Goal: Transaction & Acquisition: Purchase product/service

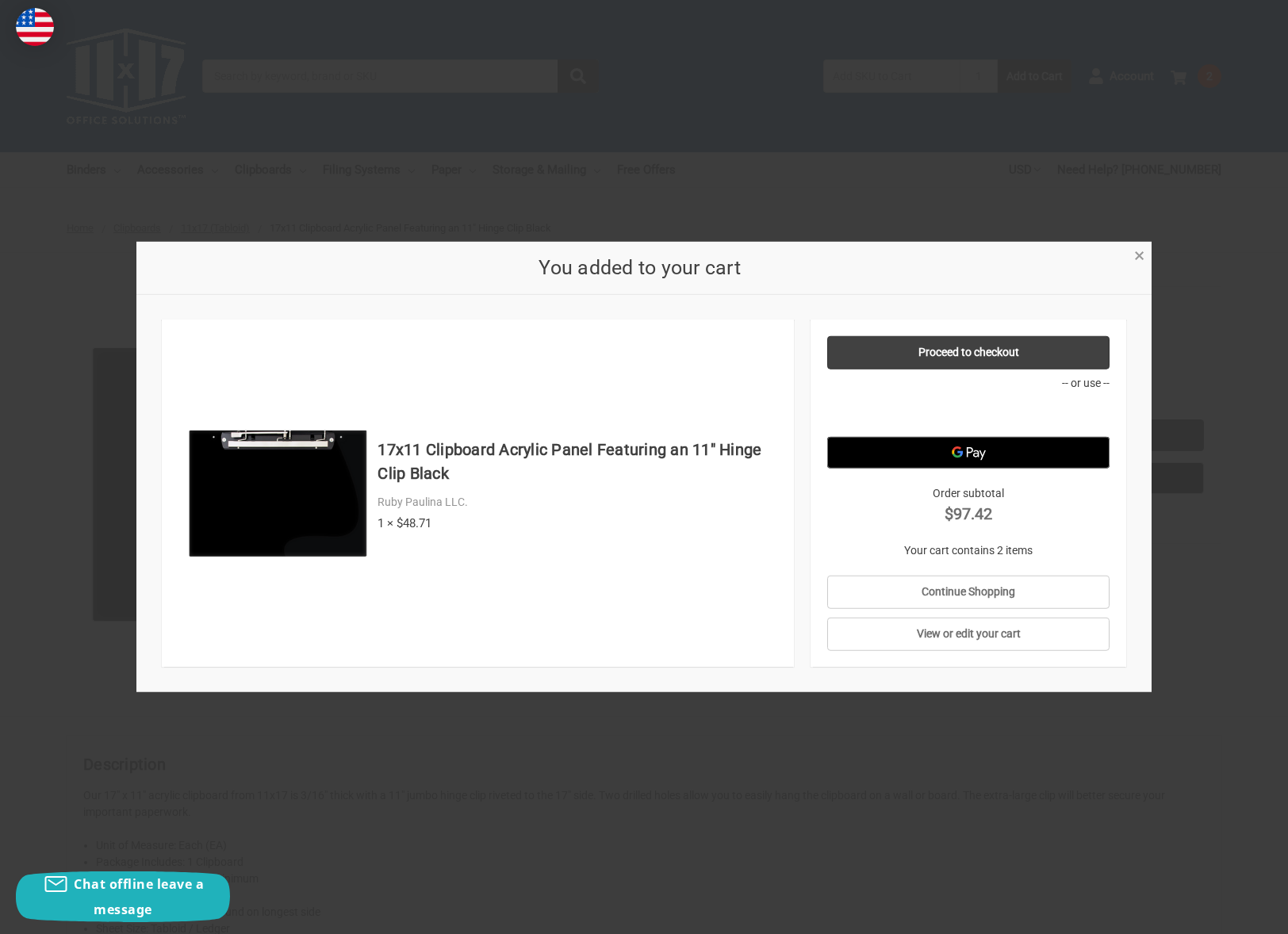
click at [1146, 256] on link "×" at bounding box center [1139, 255] width 17 height 17
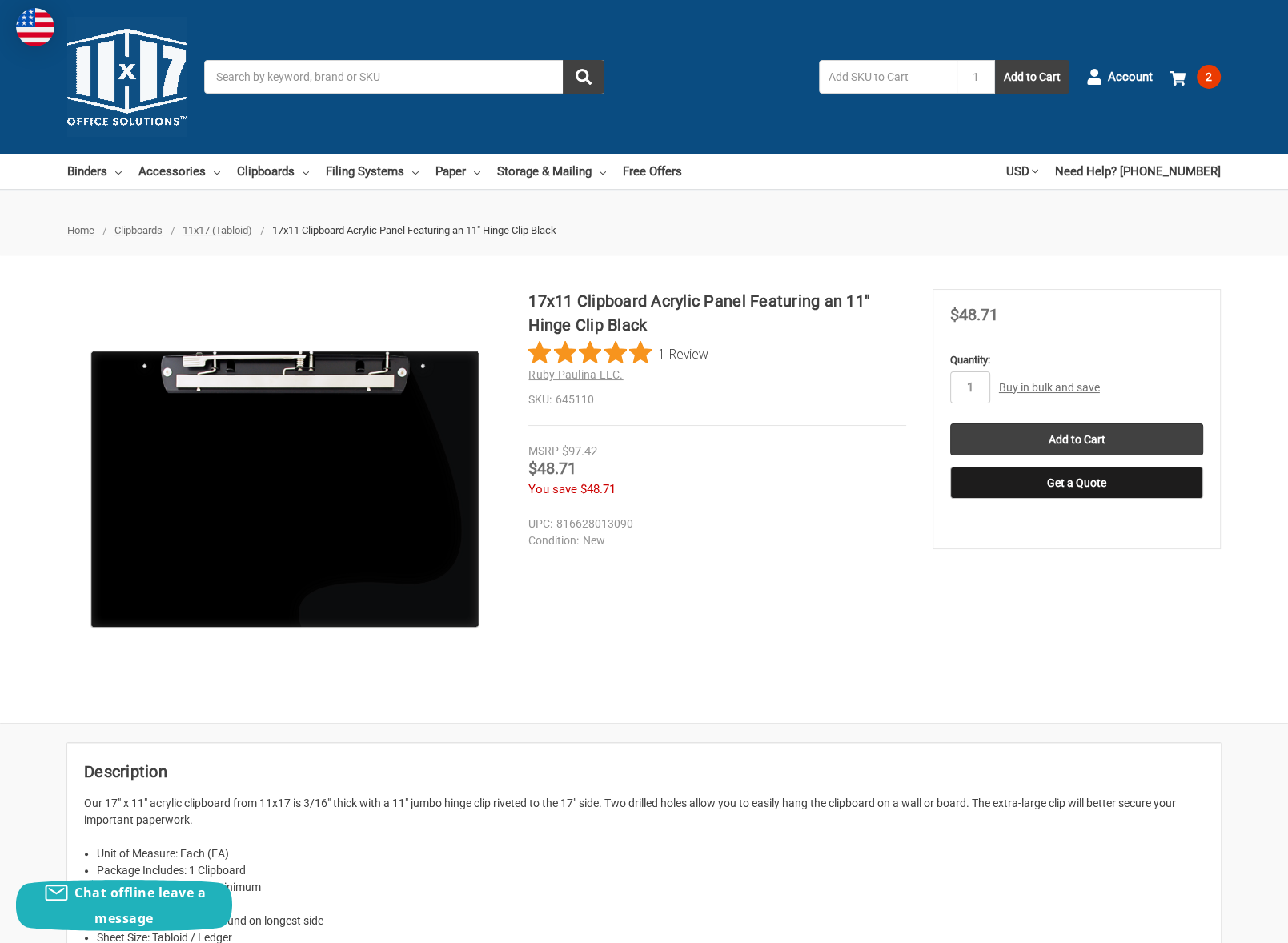
click at [349, 77] on input "Search" at bounding box center [404, 77] width 401 height 34
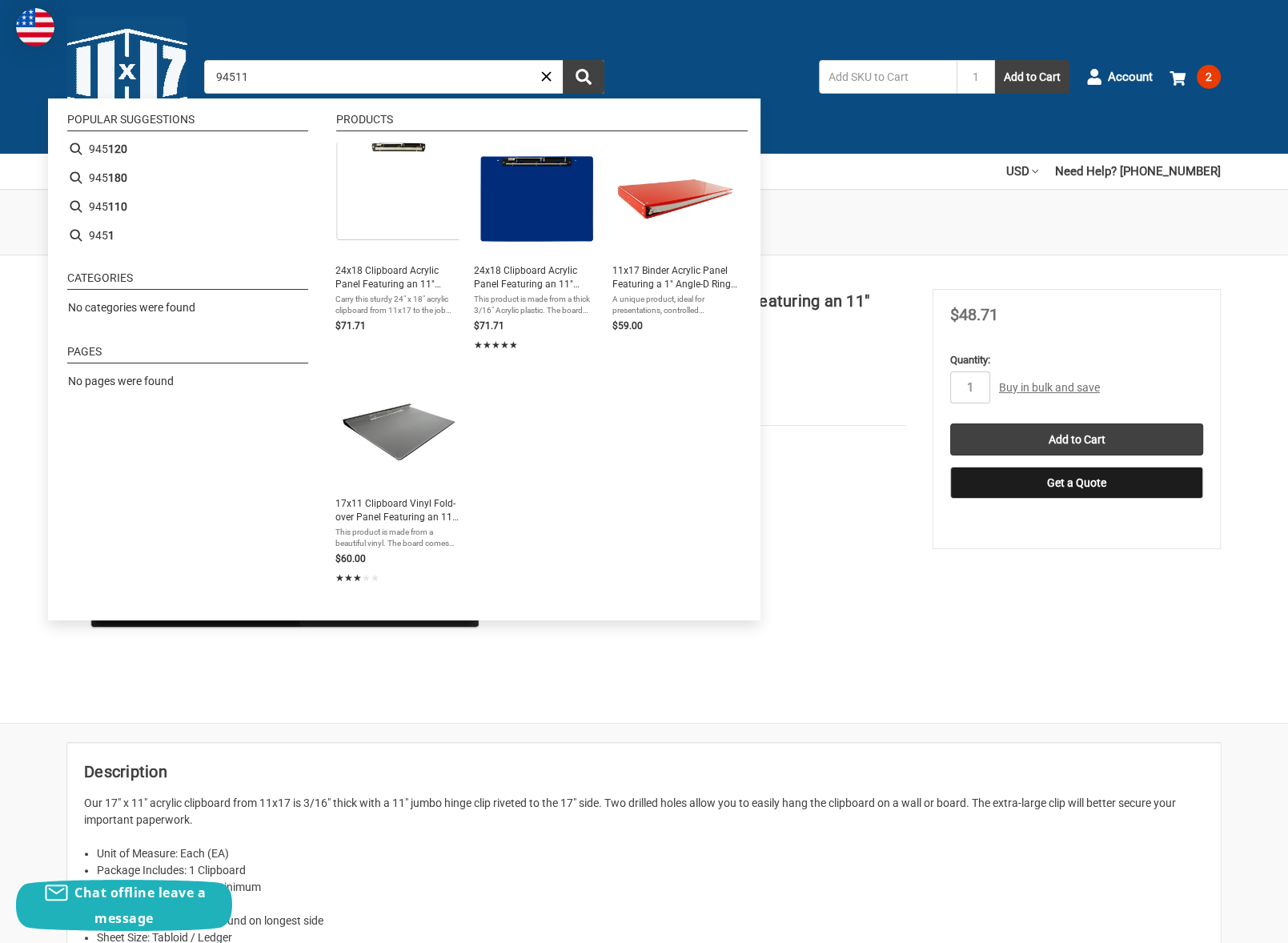
type input "945110"
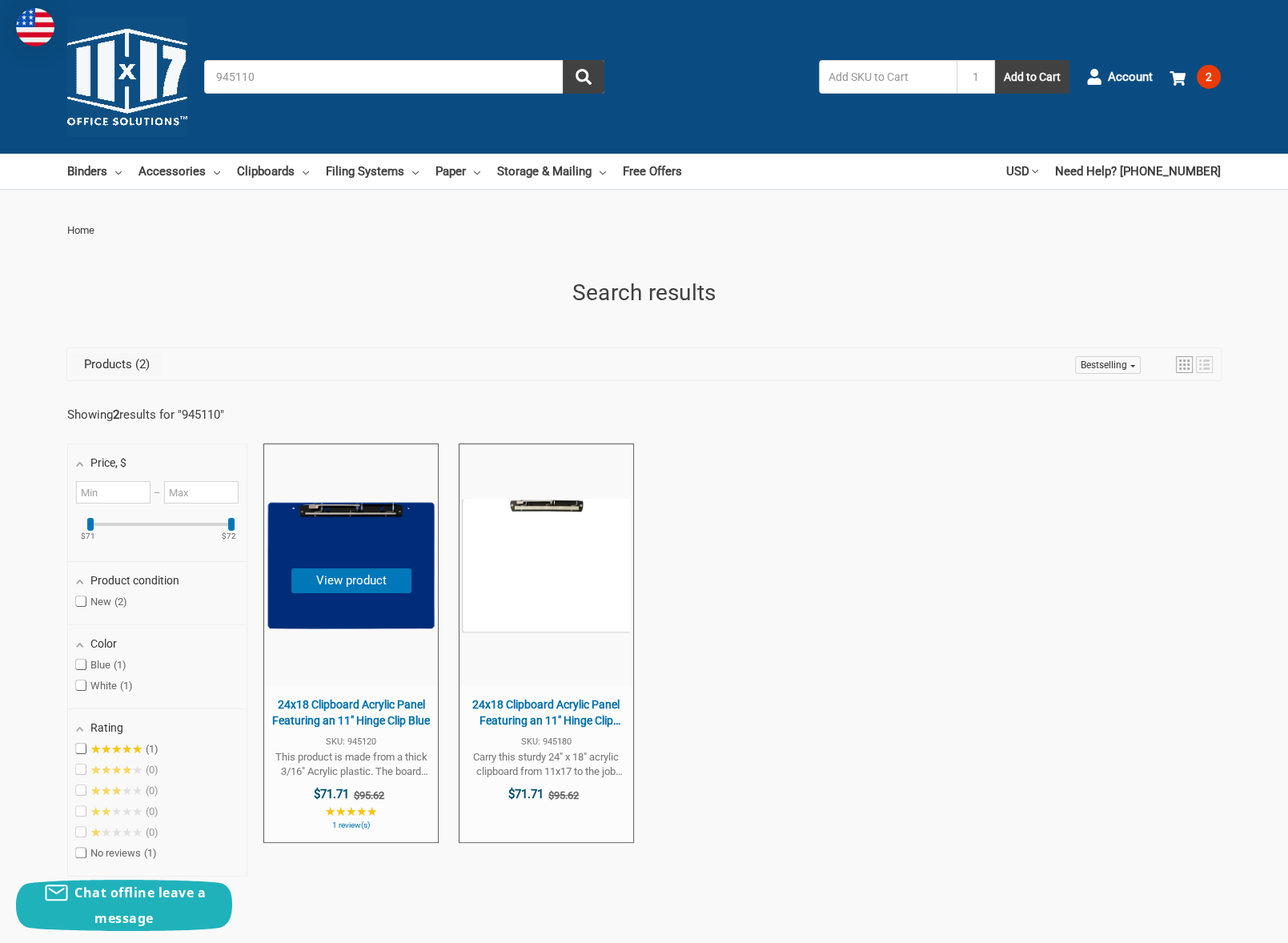
click at [349, 717] on span "24x18 Clipboard Acrylic Panel Featuring an 11" Hinge Clip Blue" at bounding box center [351, 712] width 158 height 31
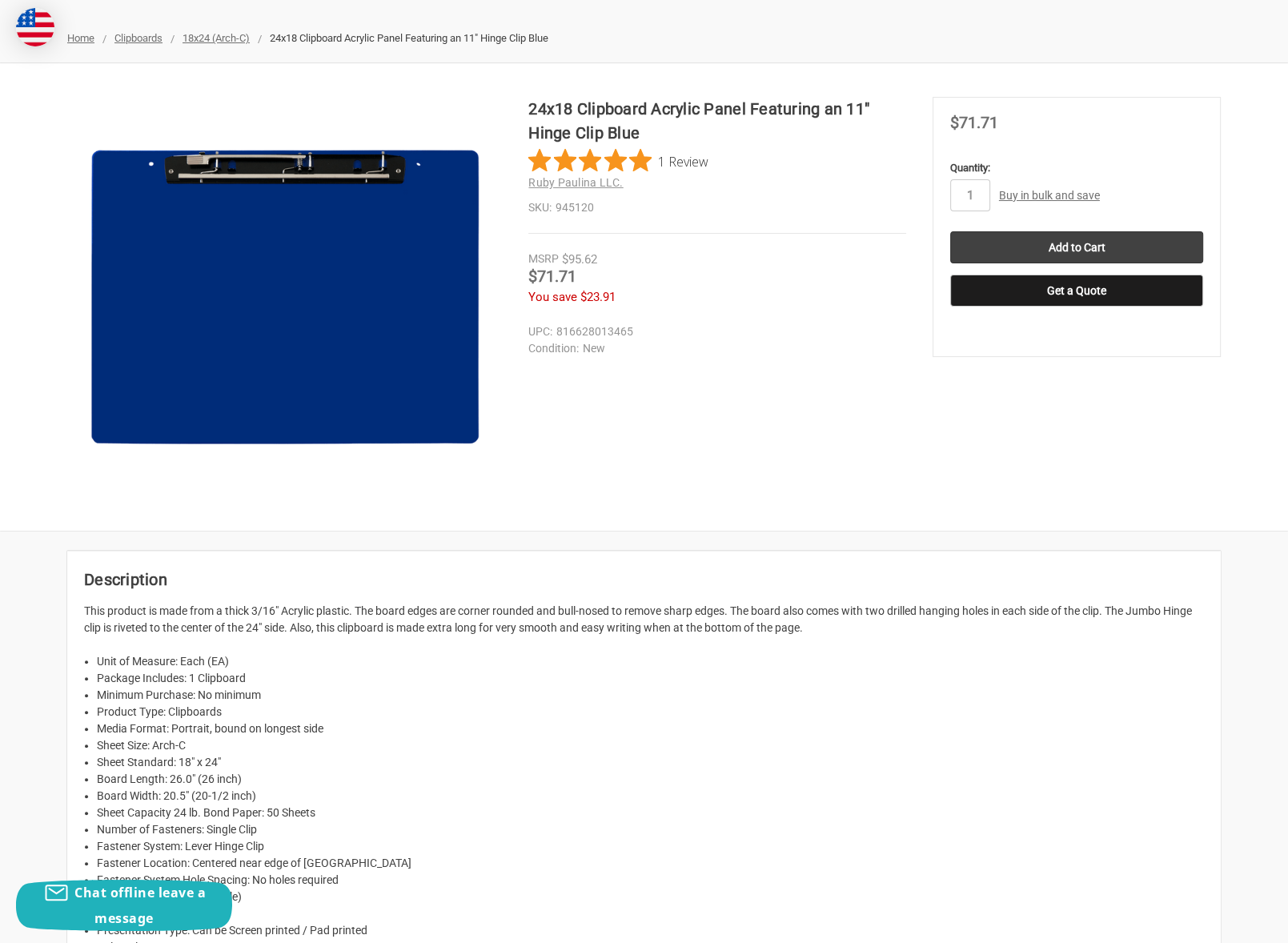
scroll to position [80, 0]
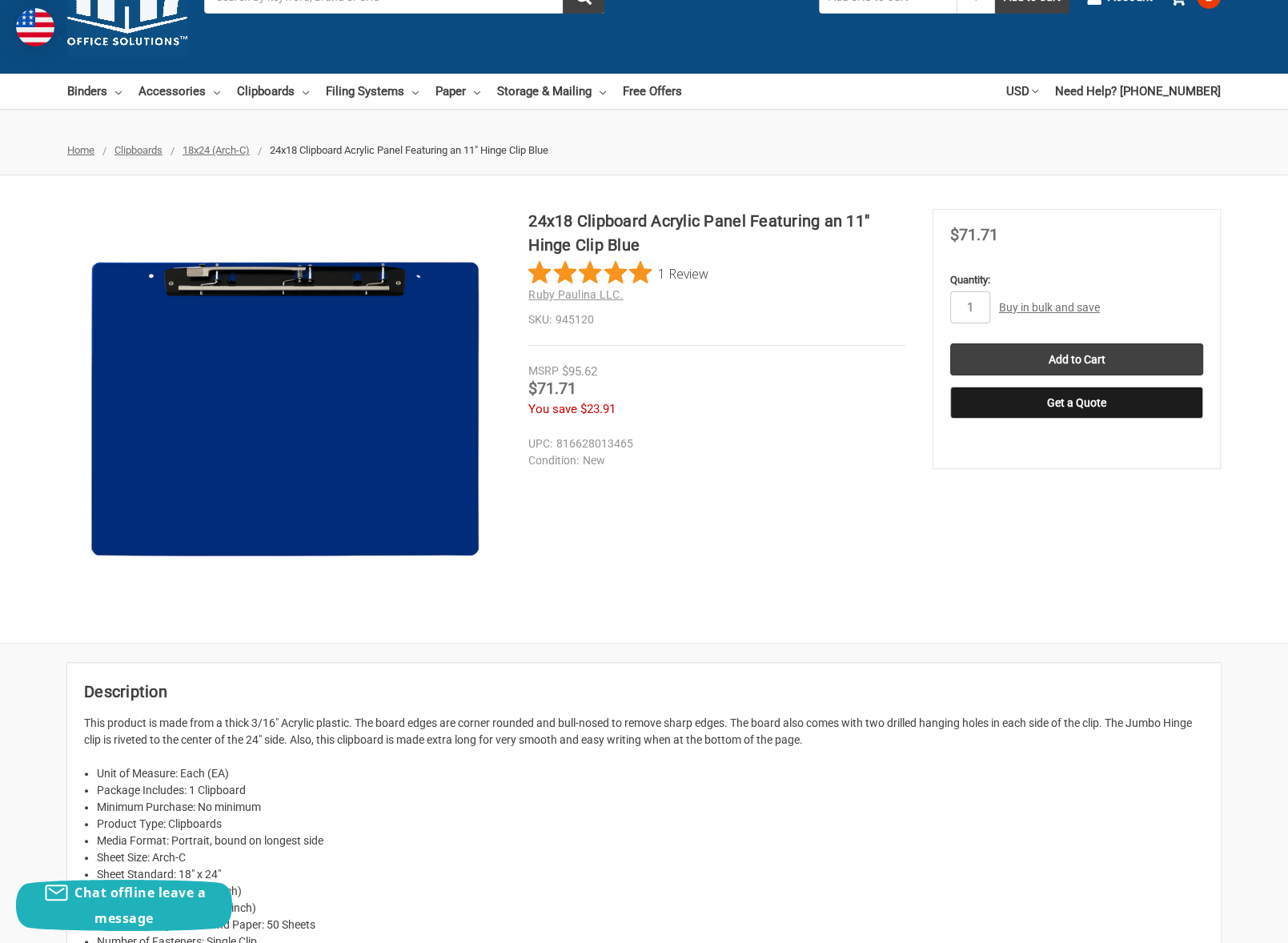
click at [227, 146] on span "18x24 (Arch-C)" at bounding box center [216, 150] width 67 height 12
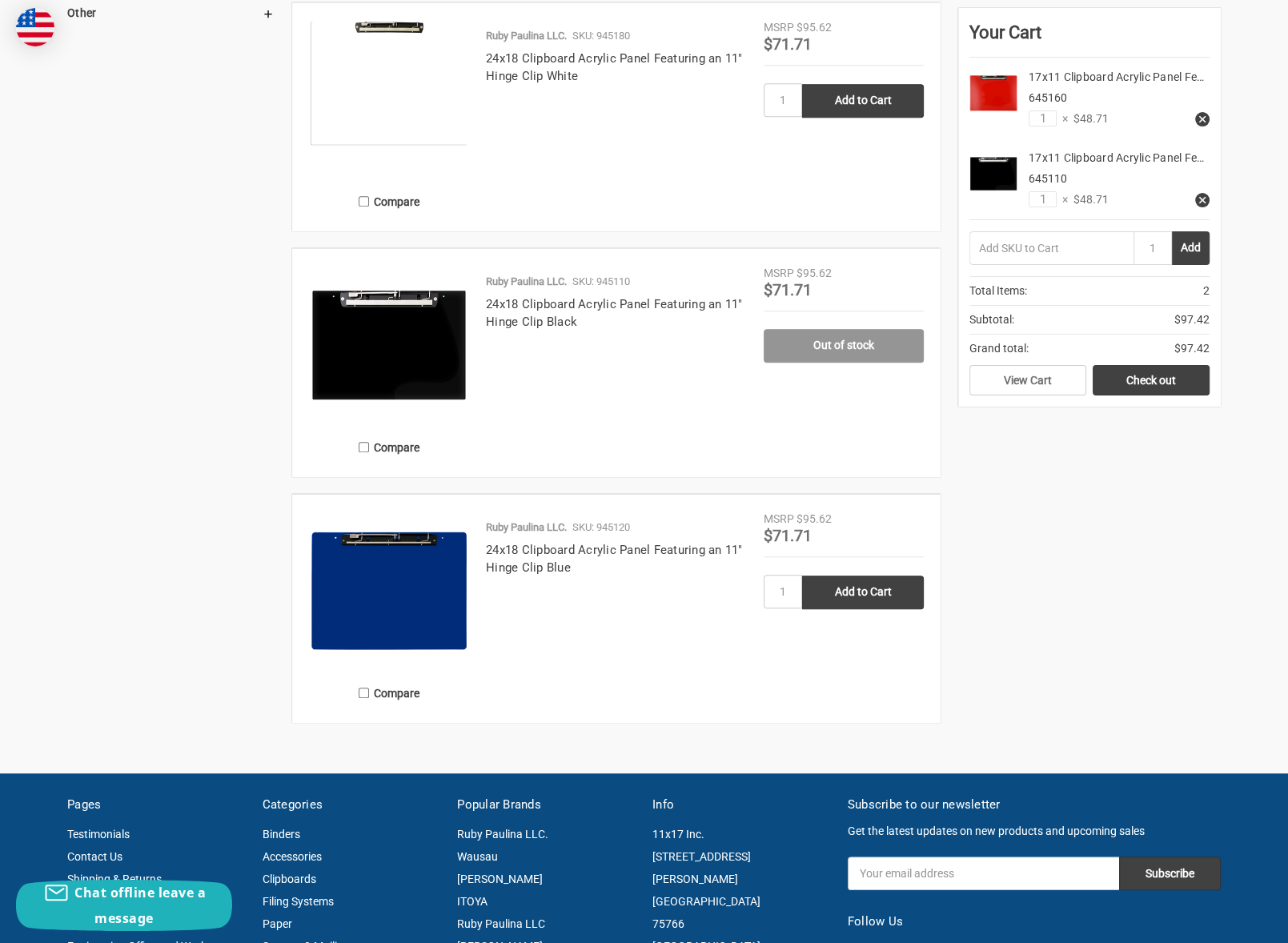
scroll to position [1040, 0]
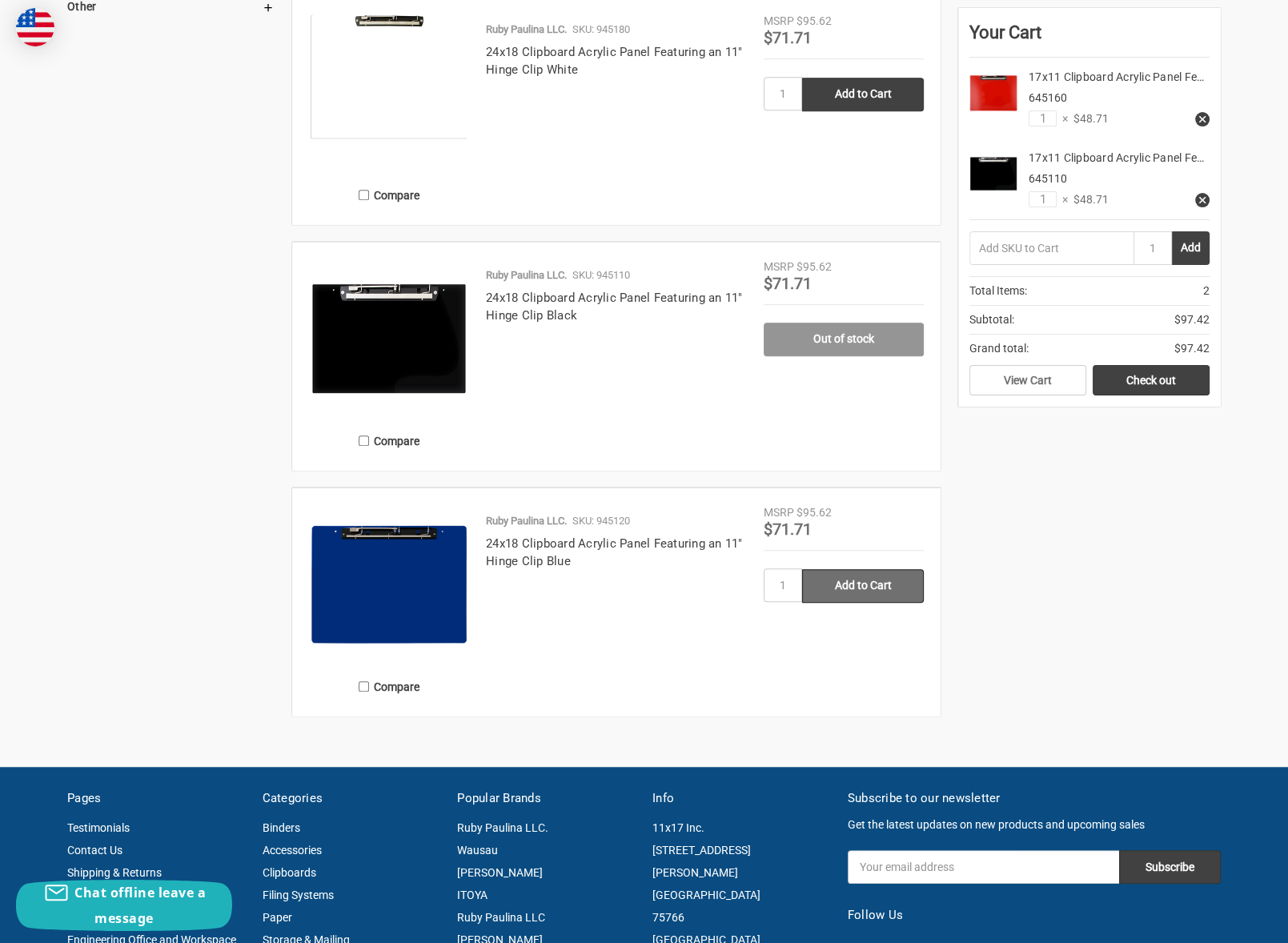
click at [854, 595] on input "Add to Cart" at bounding box center [862, 586] width 122 height 34
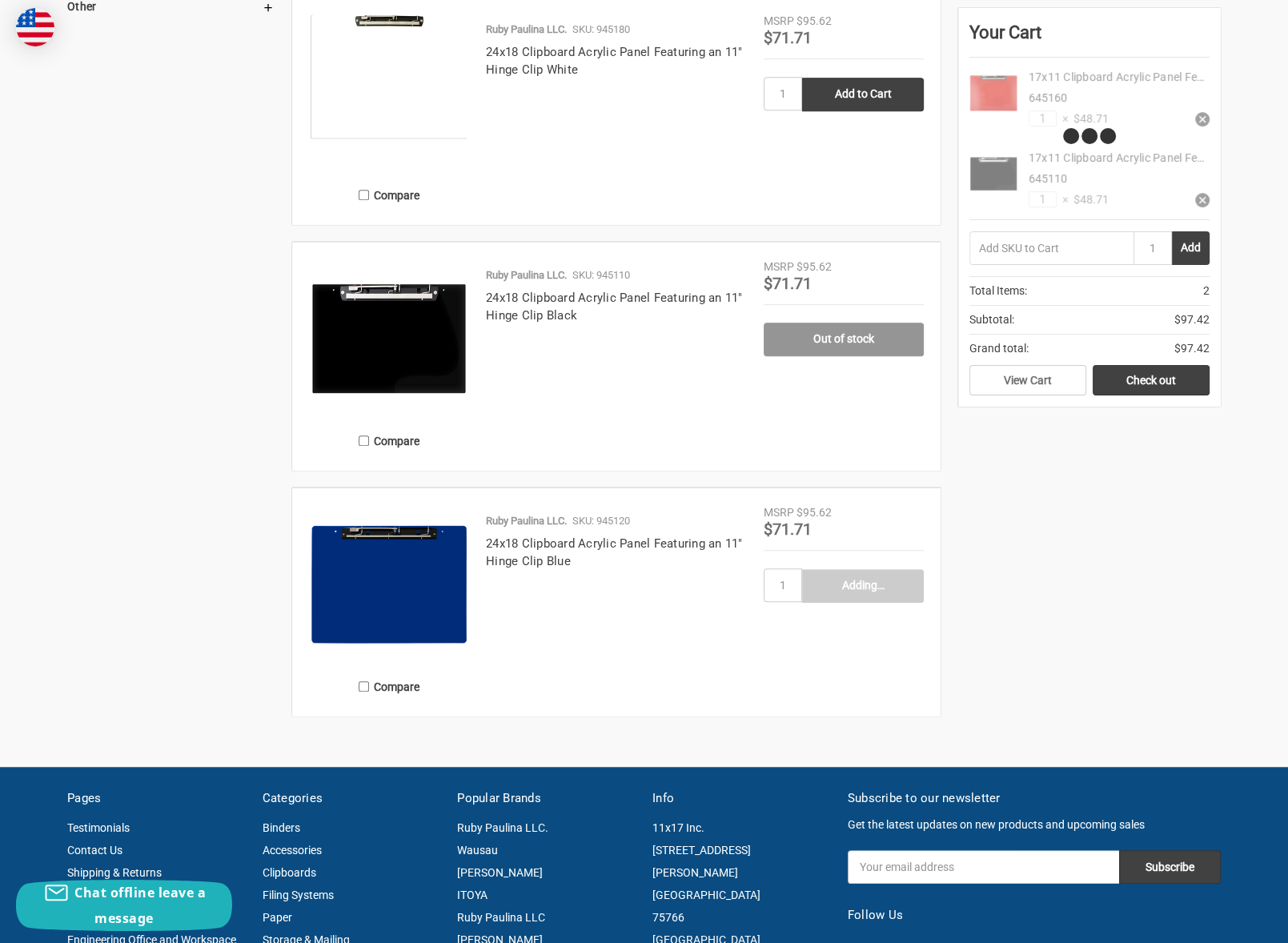
type input "Add to Cart"
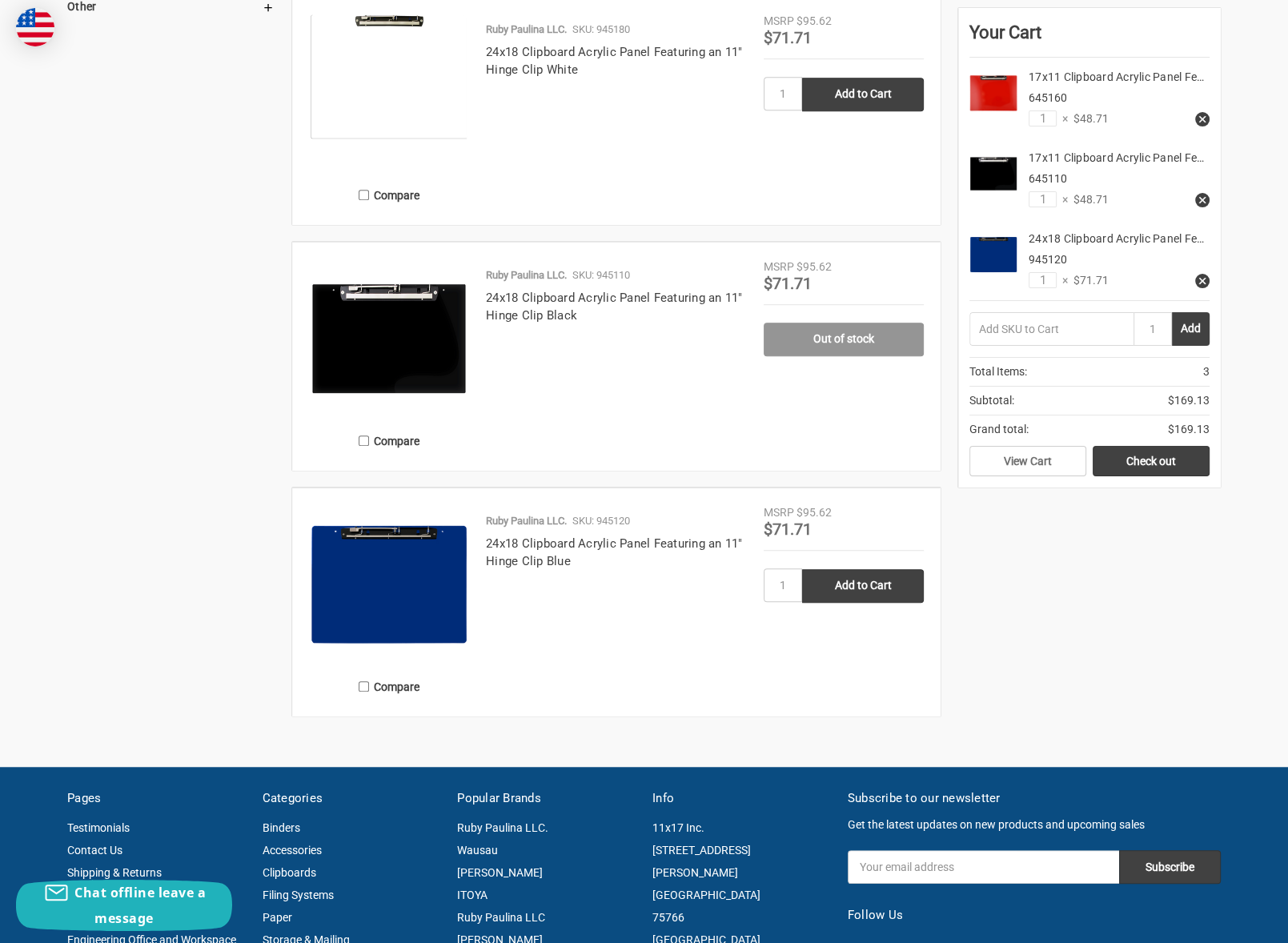
drag, startPoint x: 1234, startPoint y: 411, endPoint x: 1234, endPoint y: 187, distance: 224.0
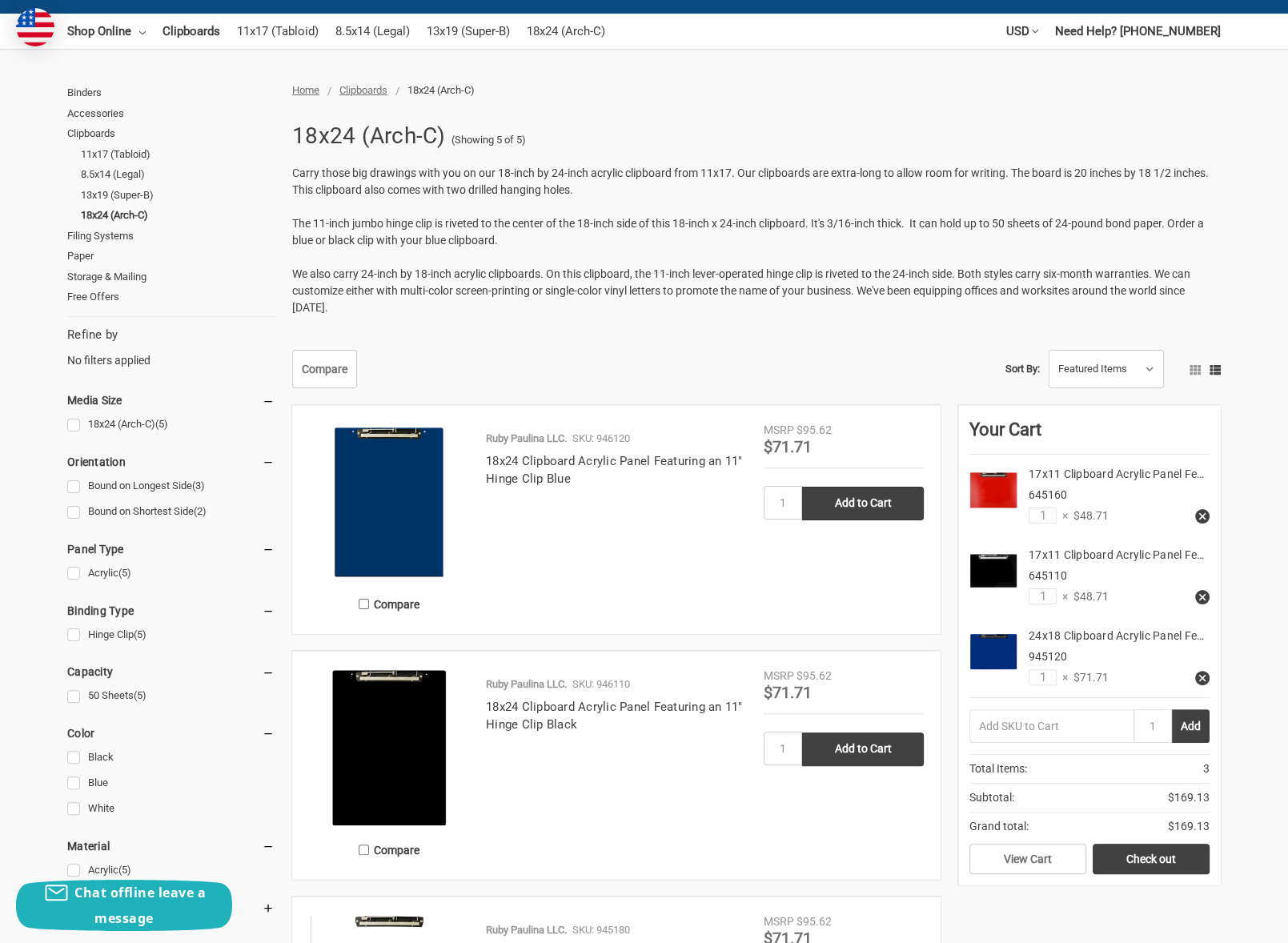
scroll to position [0, 0]
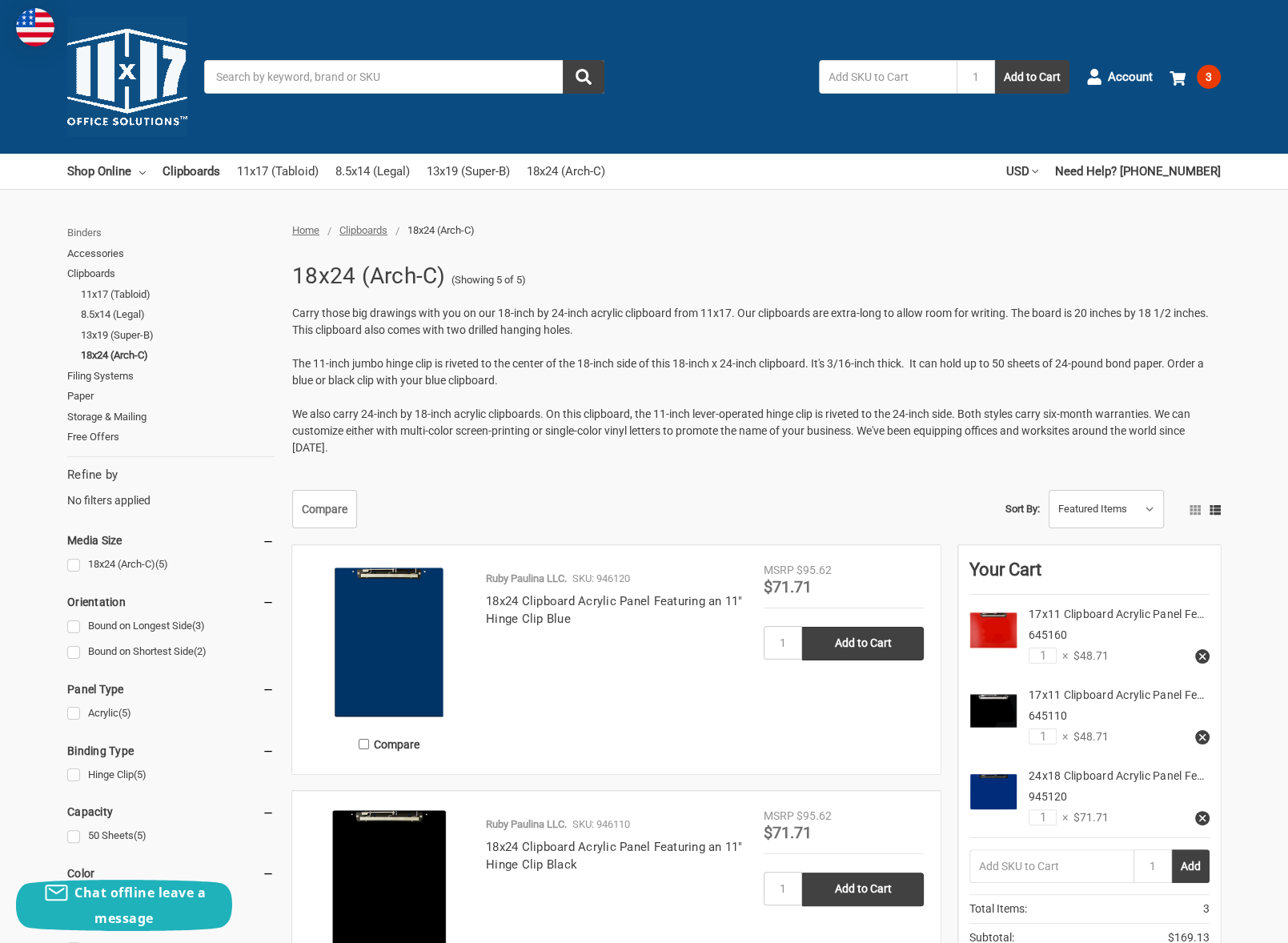
click at [102, 233] on link "Binders" at bounding box center [170, 233] width 207 height 21
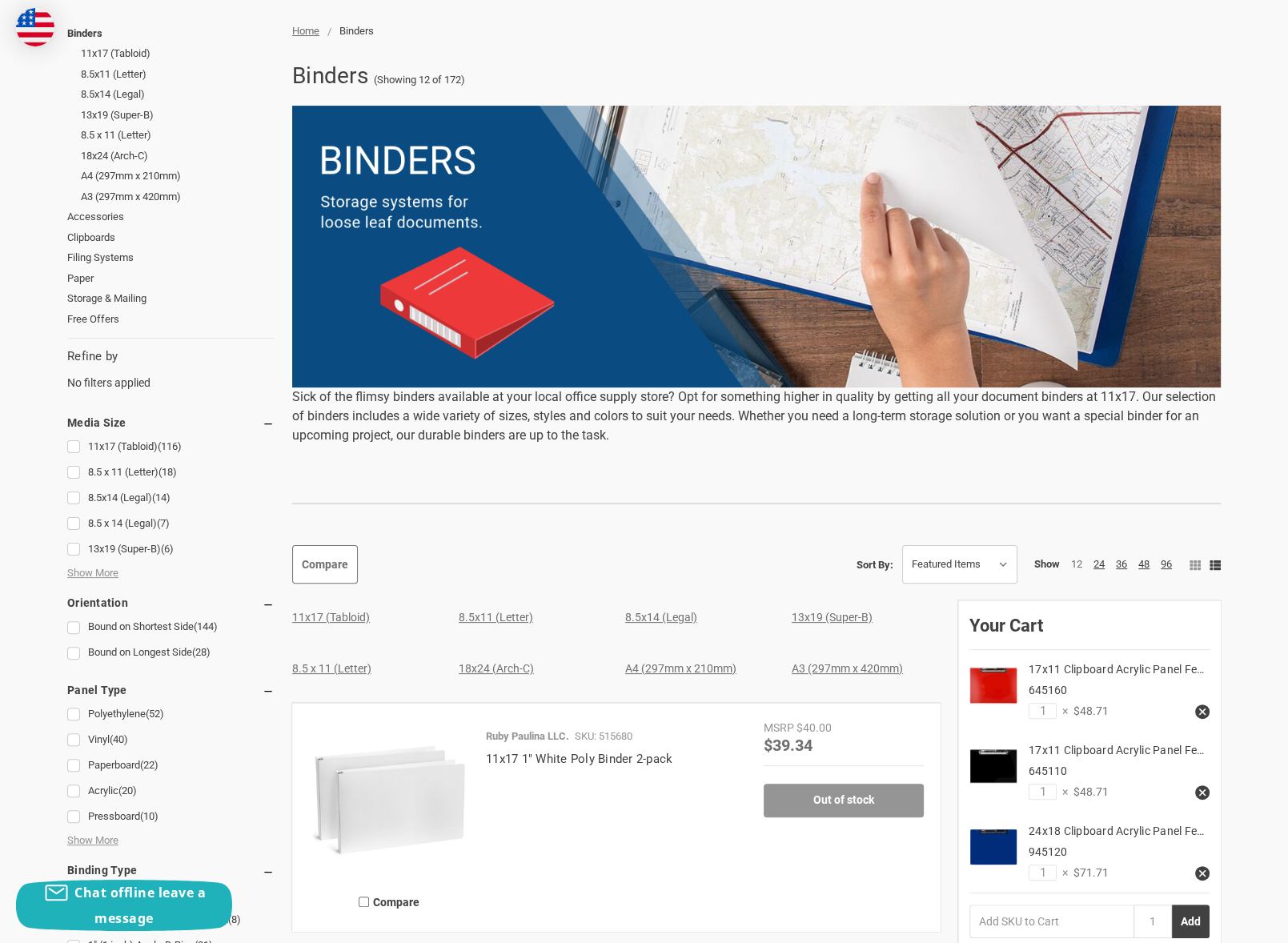
scroll to position [240, 0]
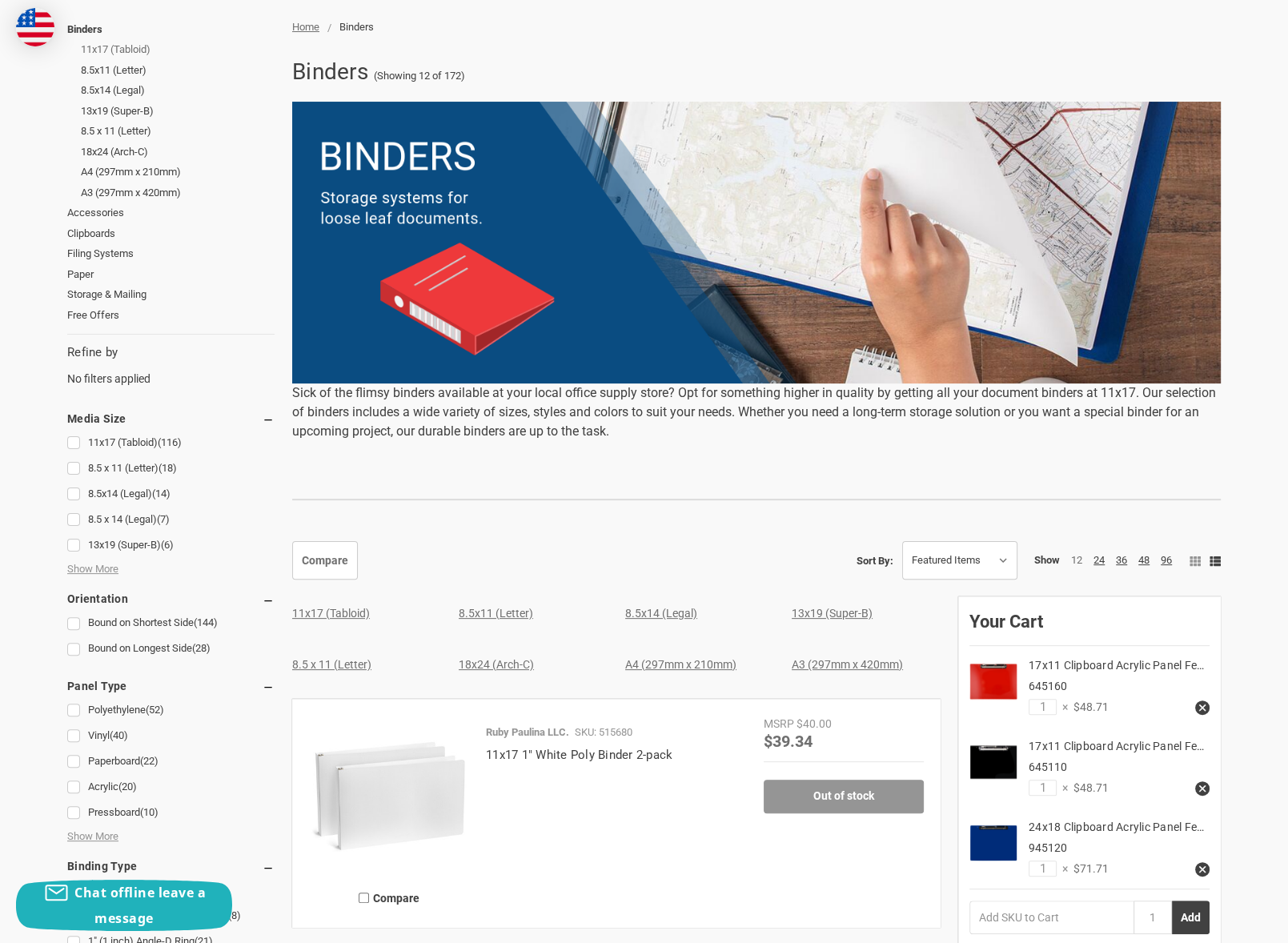
click at [107, 50] on link "11x17 (Tabloid)" at bounding box center [177, 50] width 194 height 21
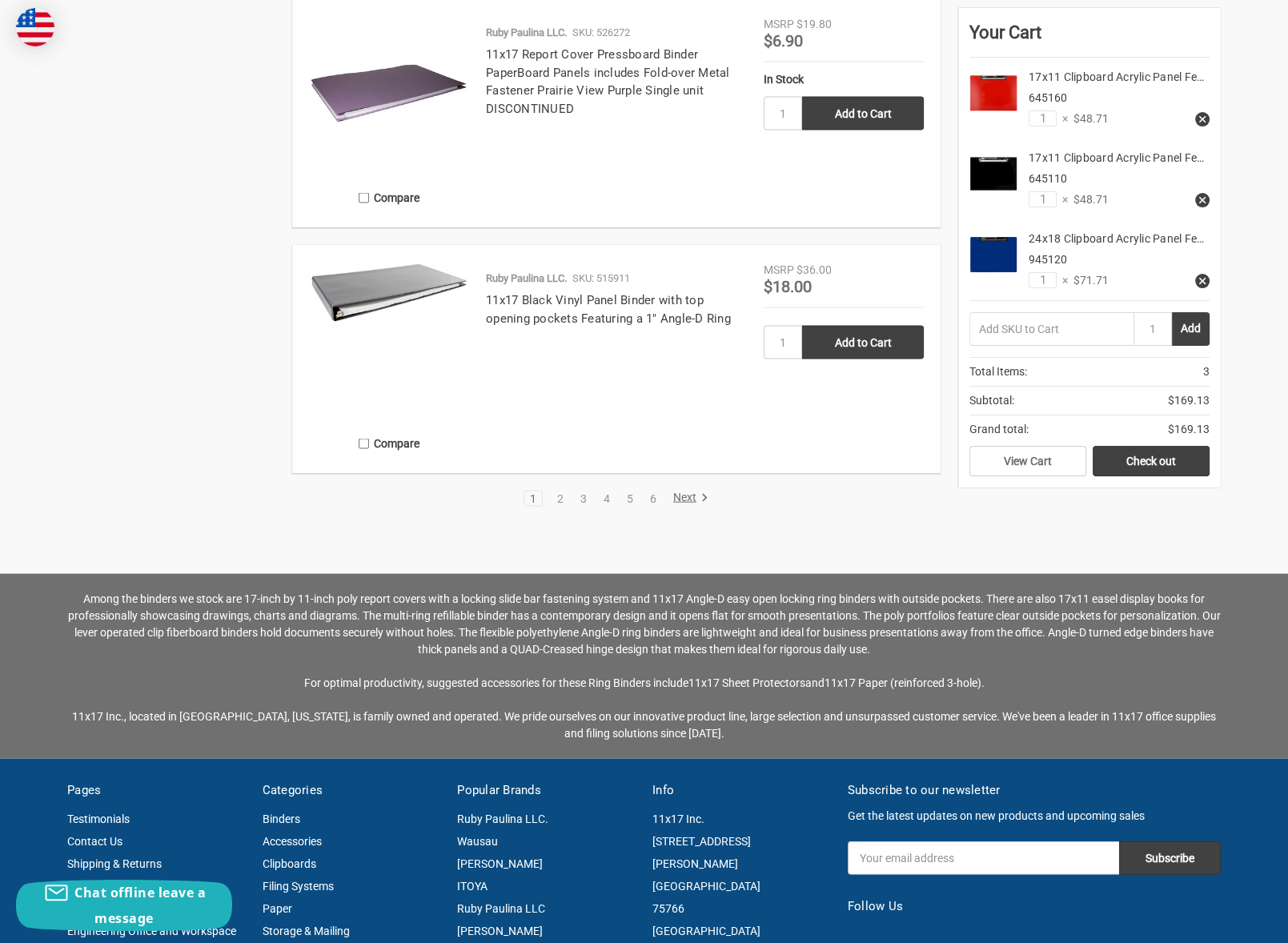
scroll to position [3442, 0]
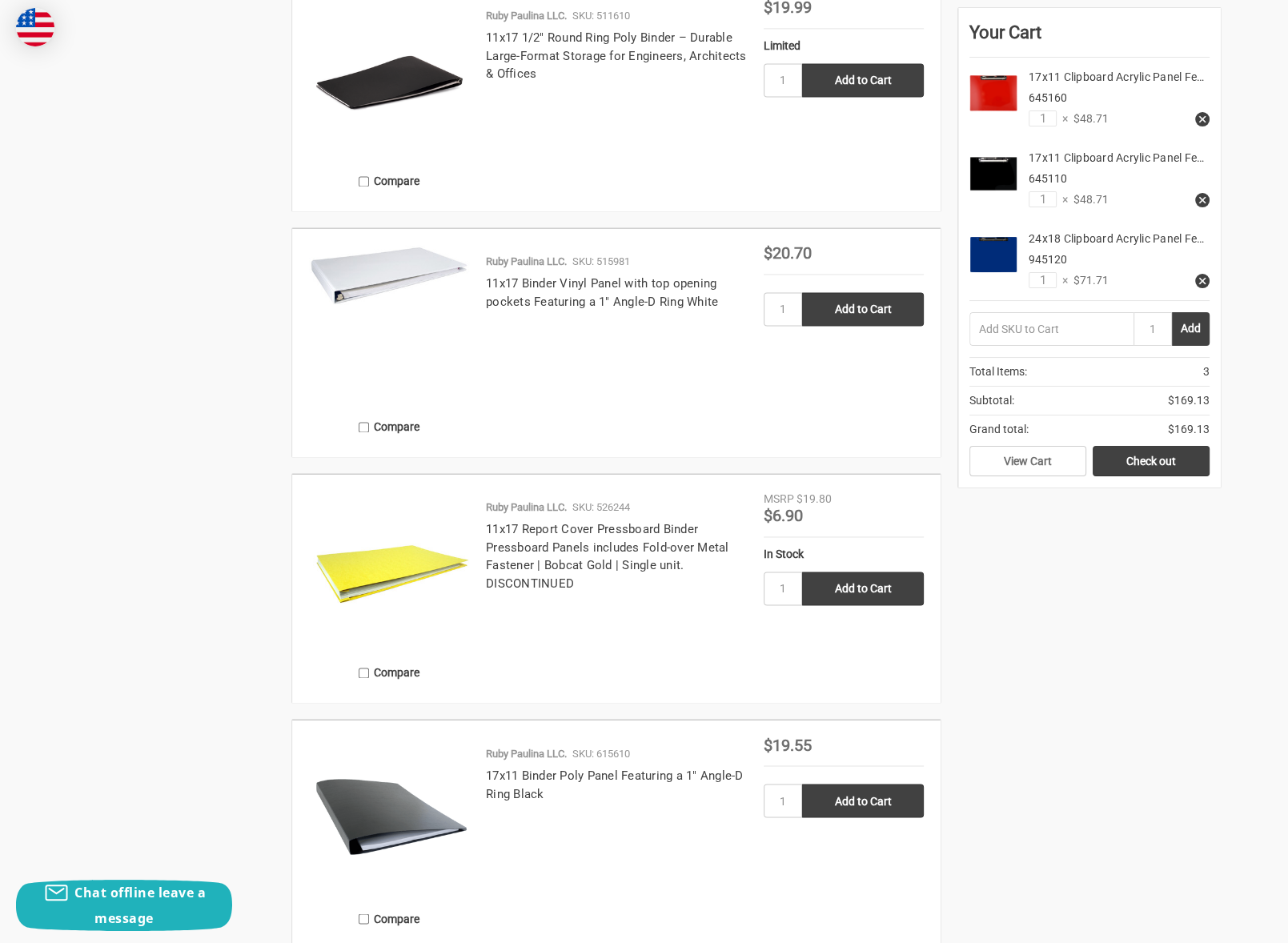
scroll to position [2481, 0]
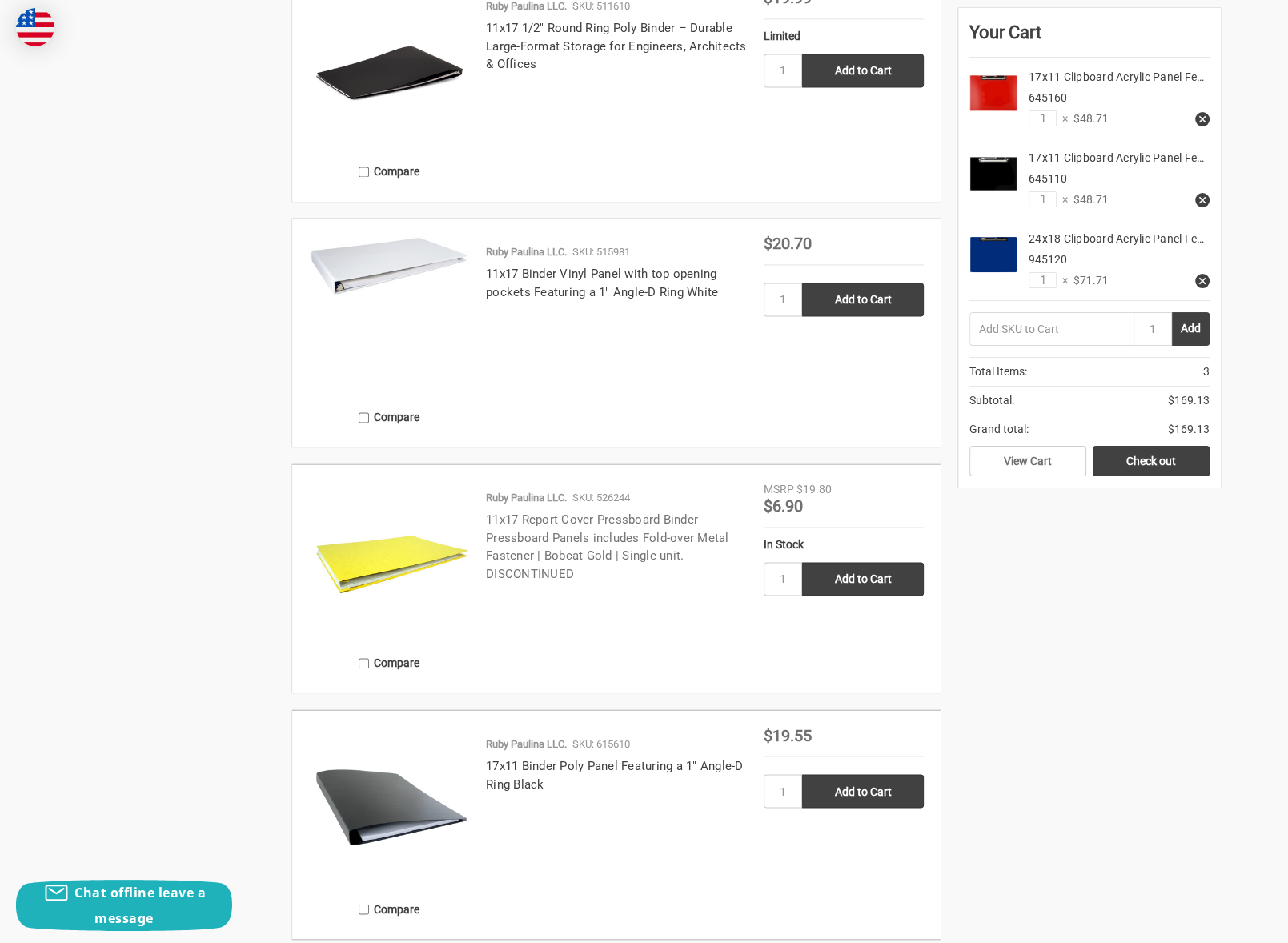
click at [640, 527] on link "11x17 Report Cover Pressboard Binder Pressboard Panels includes Fold-over Metal…" at bounding box center [608, 547] width 243 height 69
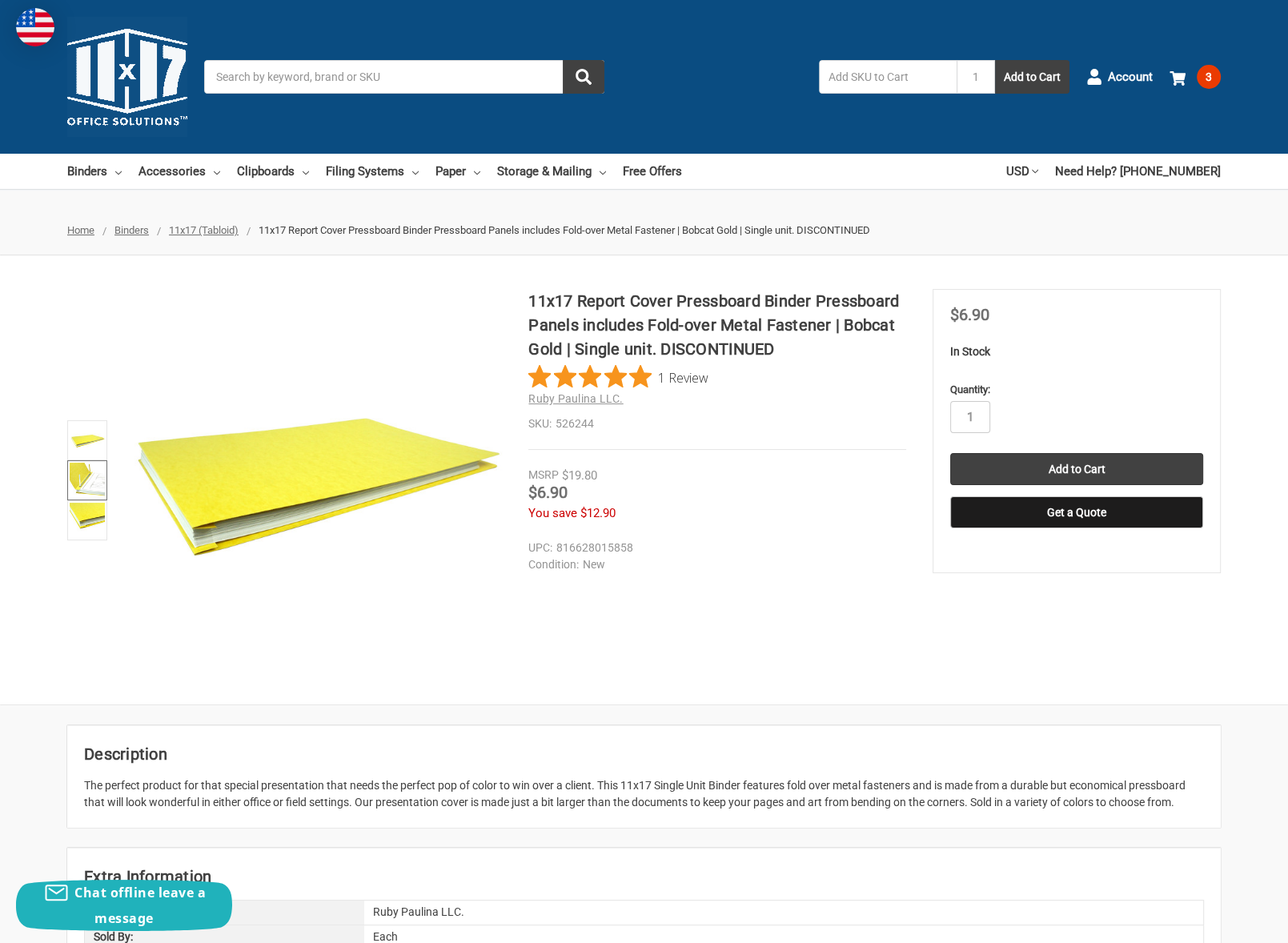
click at [93, 469] on img at bounding box center [87, 480] width 35 height 35
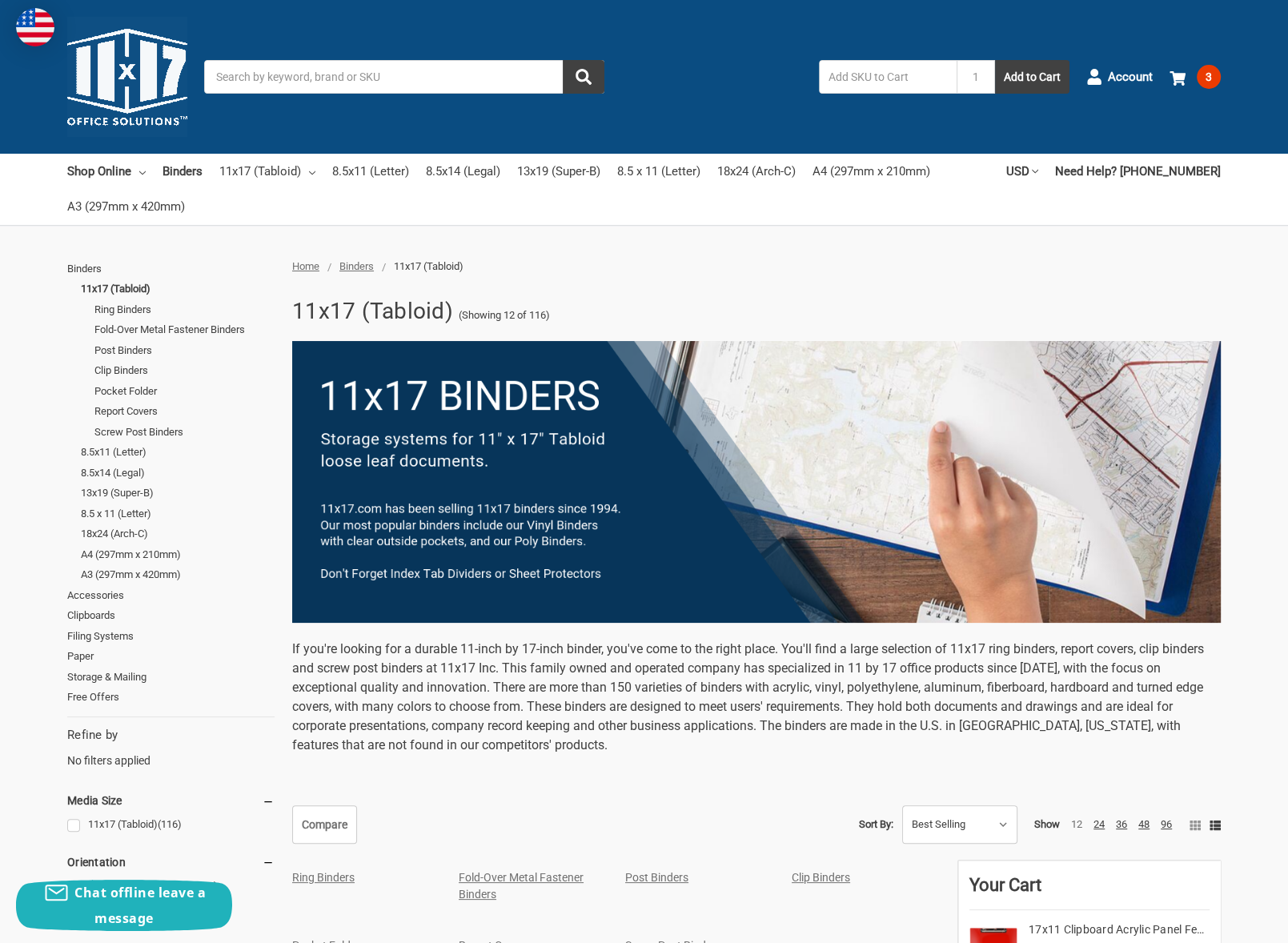
click at [327, 80] on input "Search" at bounding box center [404, 77] width 401 height 34
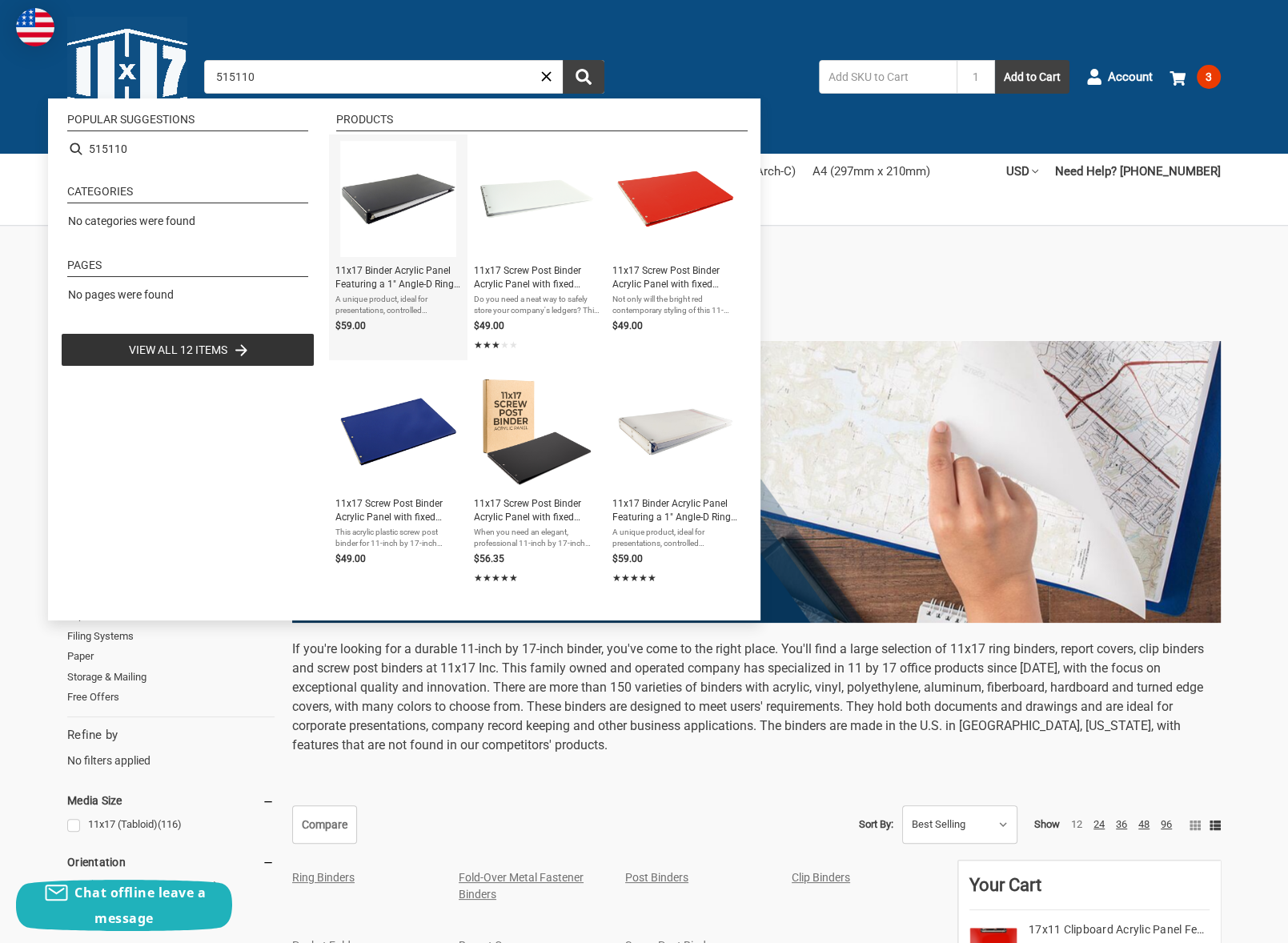
type input "515110"
click at [442, 283] on span "11x17 Binder Acrylic Panel Featuring a 1" Angle-D Ring Black" at bounding box center [398, 278] width 126 height 27
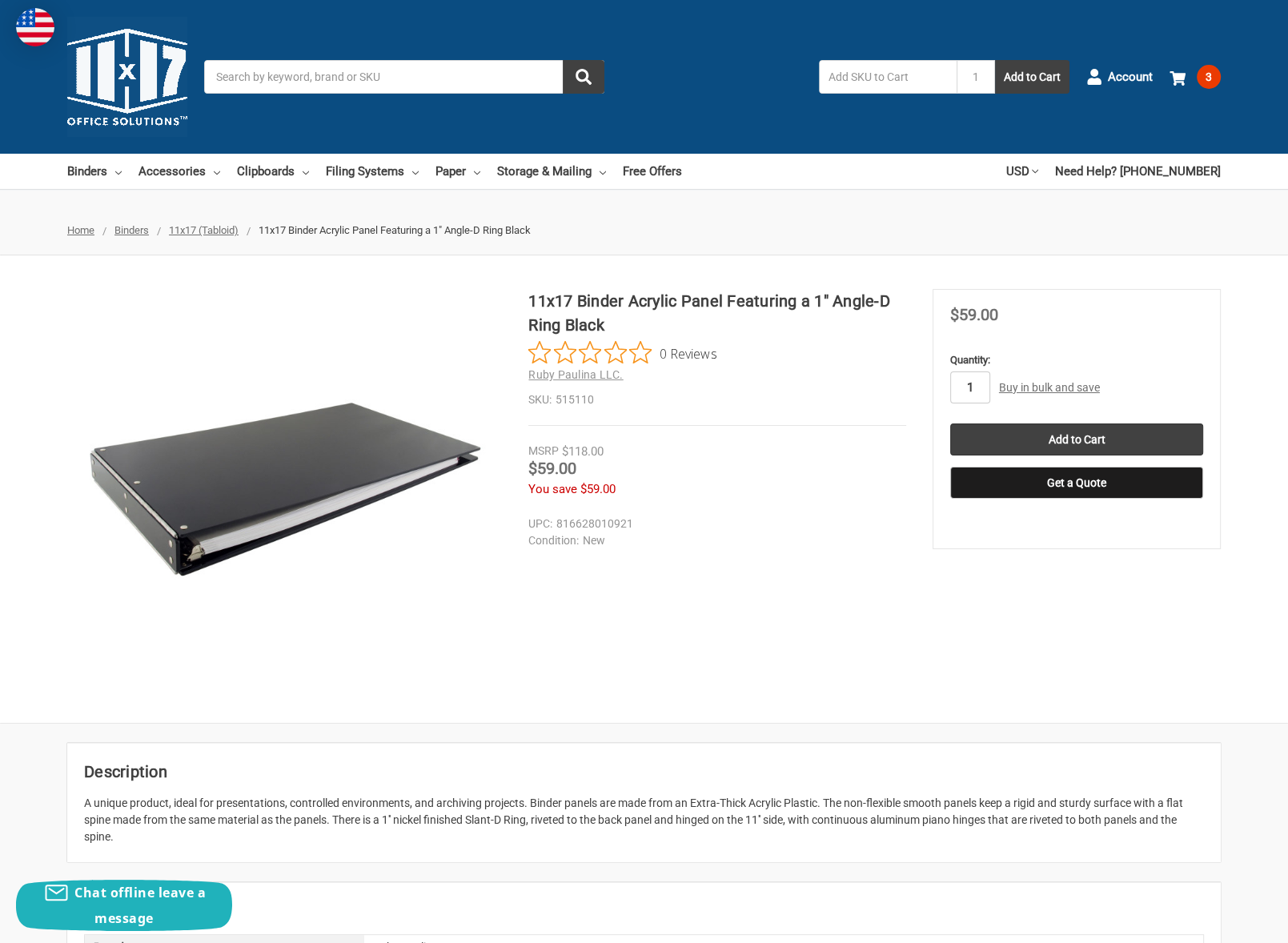
click at [965, 388] on input "1" at bounding box center [971, 387] width 40 height 32
type input "2"
click at [1028, 428] on input "Add to Cart" at bounding box center [1076, 439] width 253 height 32
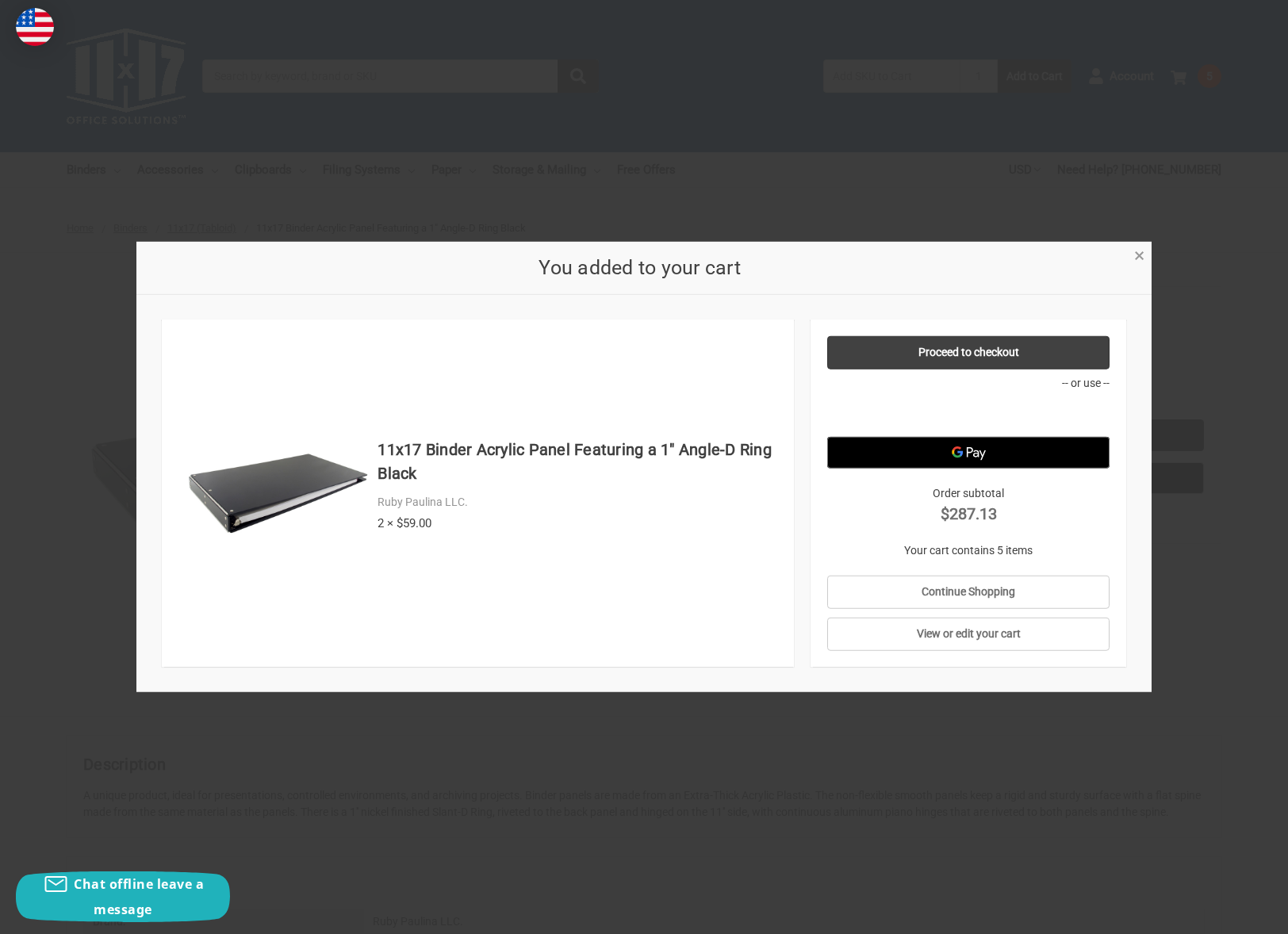
click at [1136, 259] on span "×" at bounding box center [1139, 256] width 10 height 23
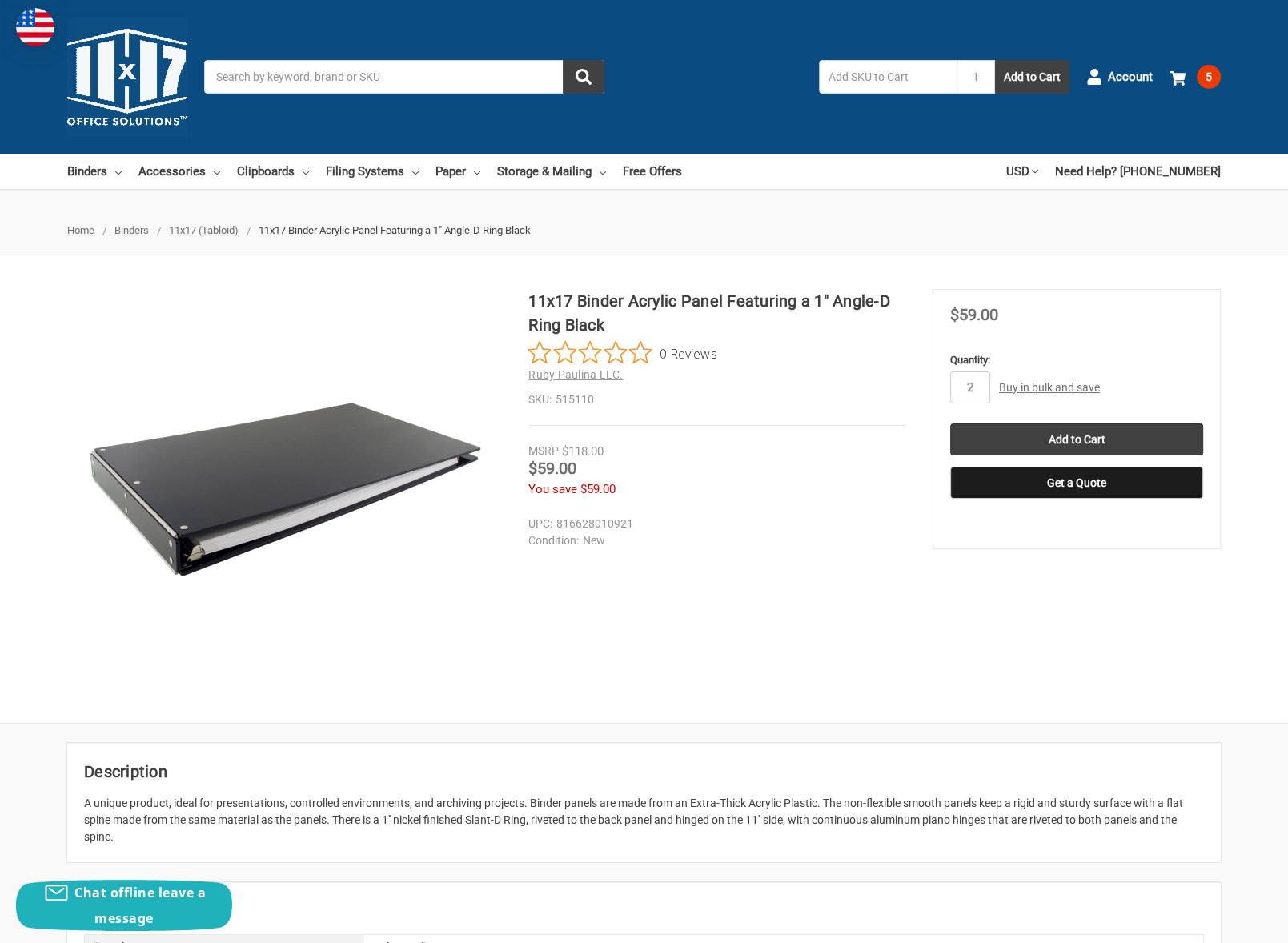
click at [387, 92] on input "Search" at bounding box center [404, 77] width 401 height 34
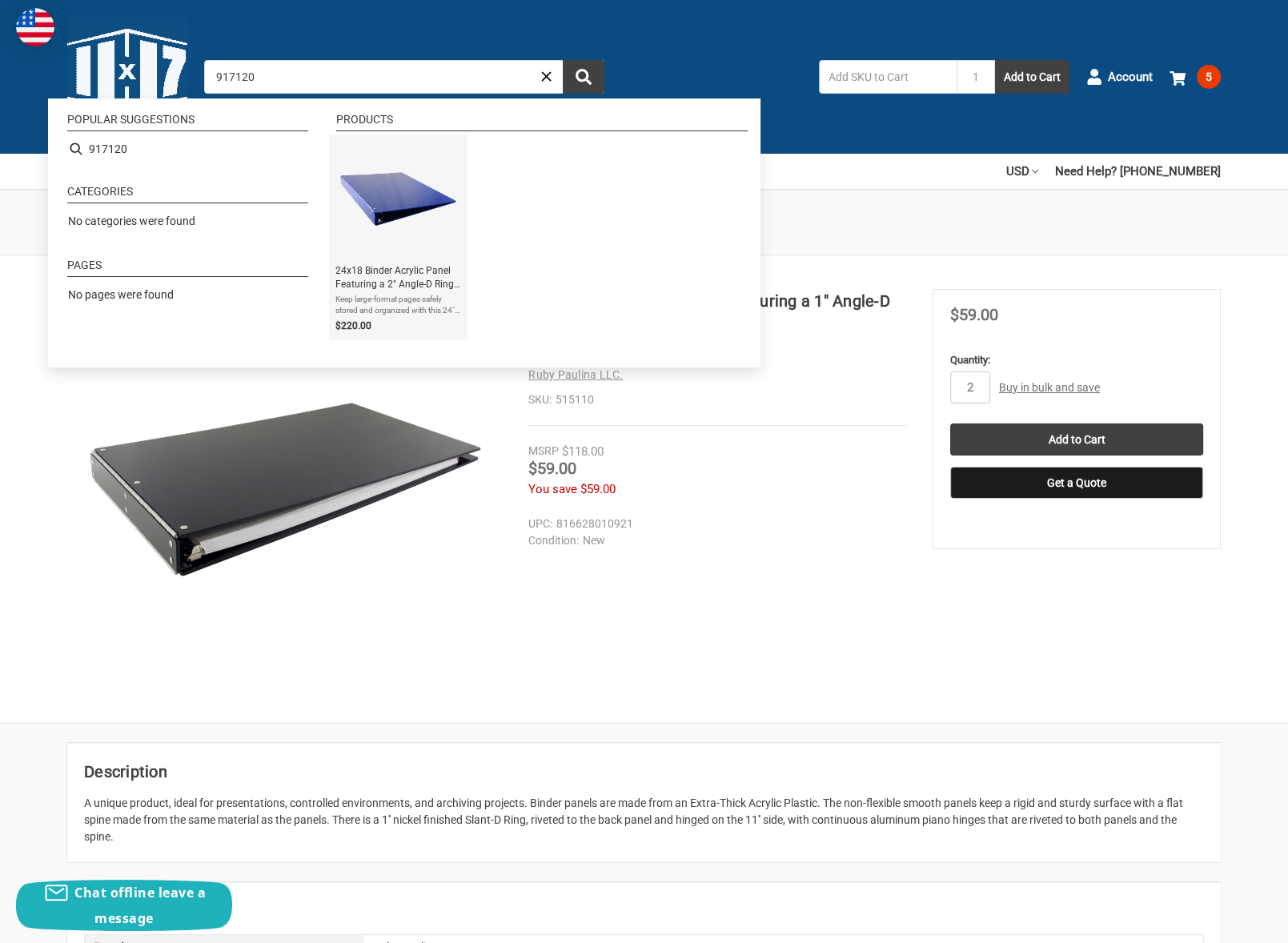
type input "917120"
click at [406, 280] on span "24x18 Binder Acrylic Panel Featuring a 2" Angle-D Ring Blue" at bounding box center [398, 278] width 126 height 27
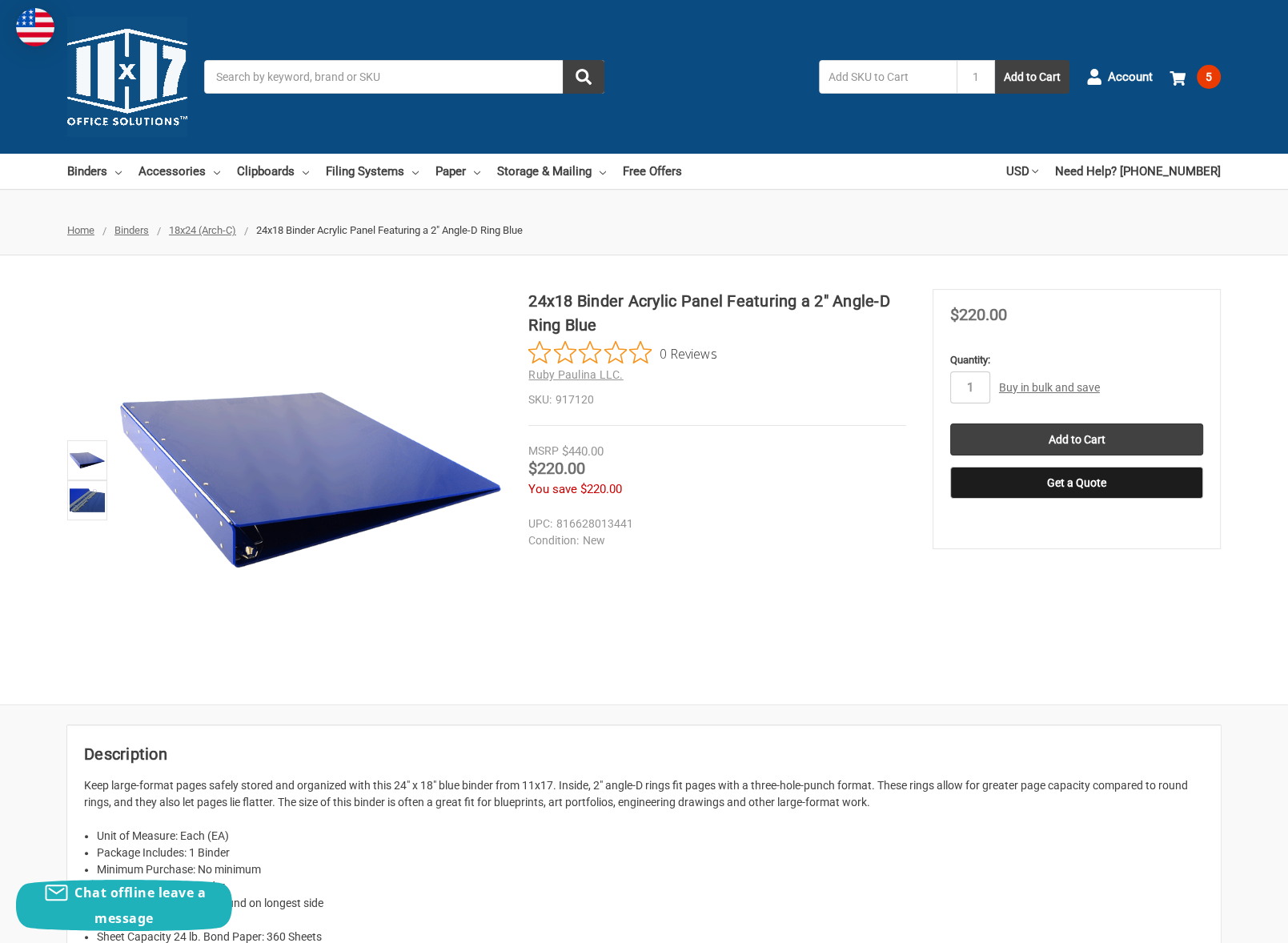
click at [458, 73] on input "Search" at bounding box center [404, 77] width 401 height 34
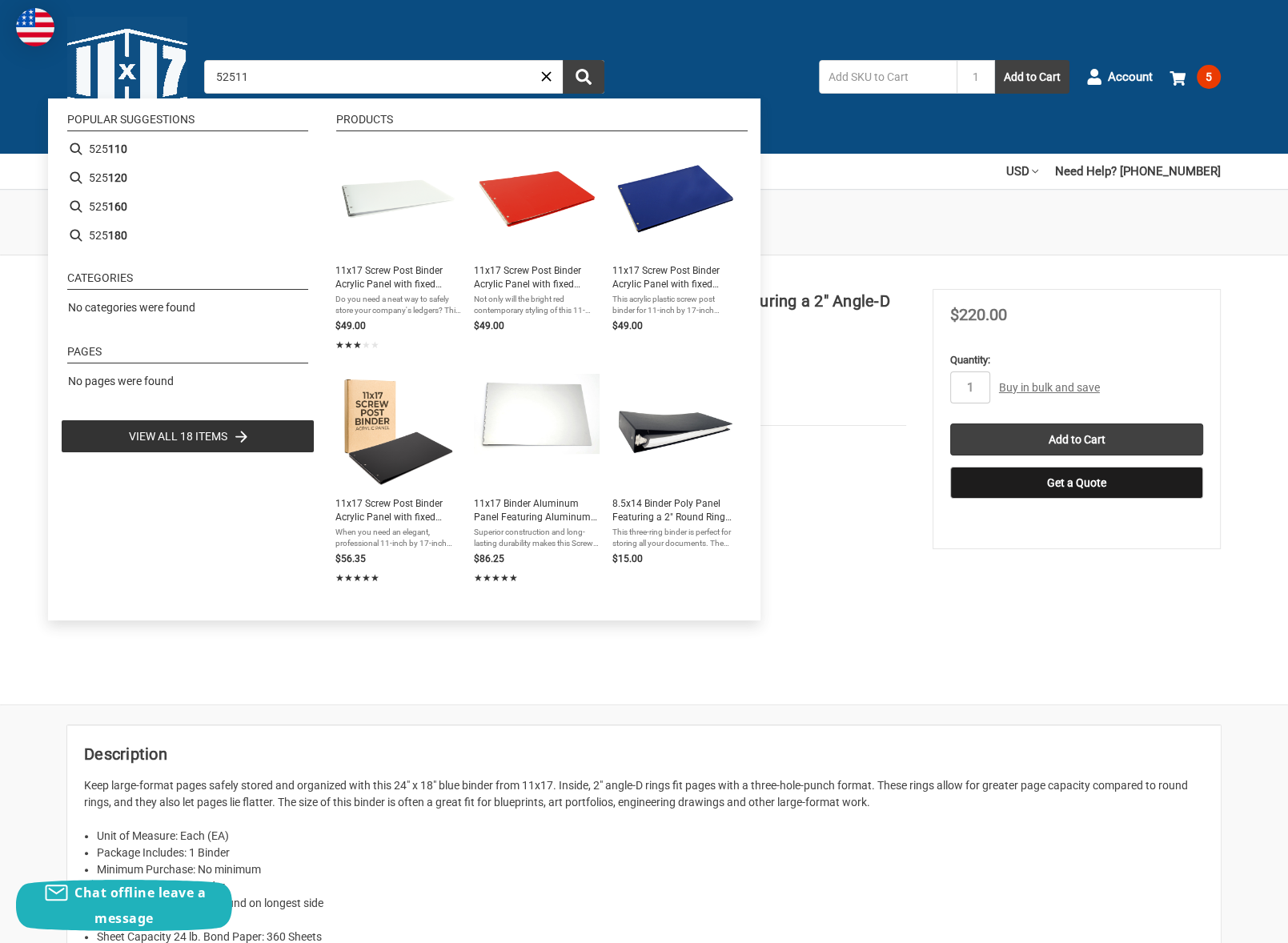
type input "525110"
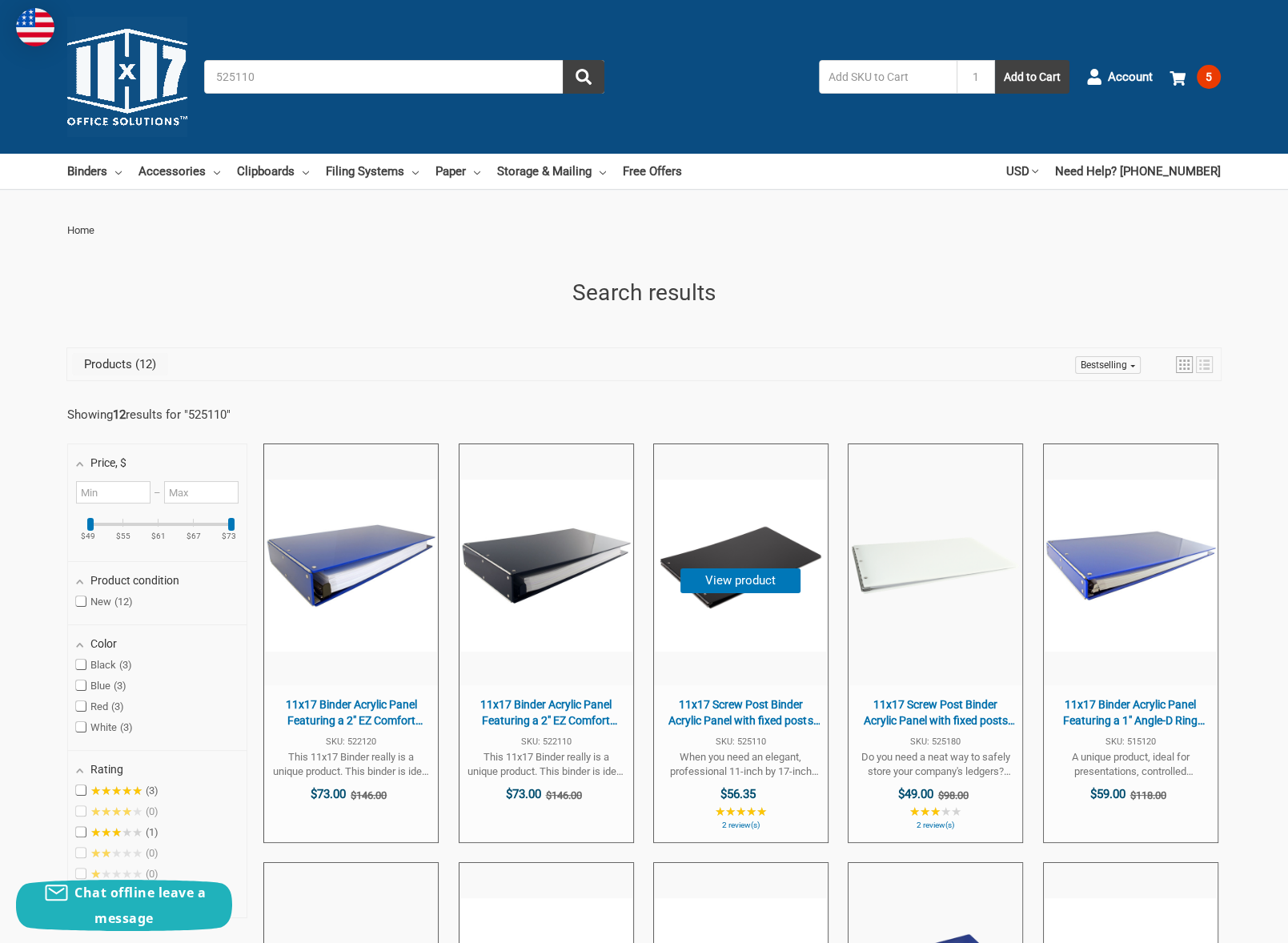
click at [778, 711] on span "11x17 Screw Post Binder Acrylic Panel with fixed posts Black" at bounding box center [741, 712] width 158 height 31
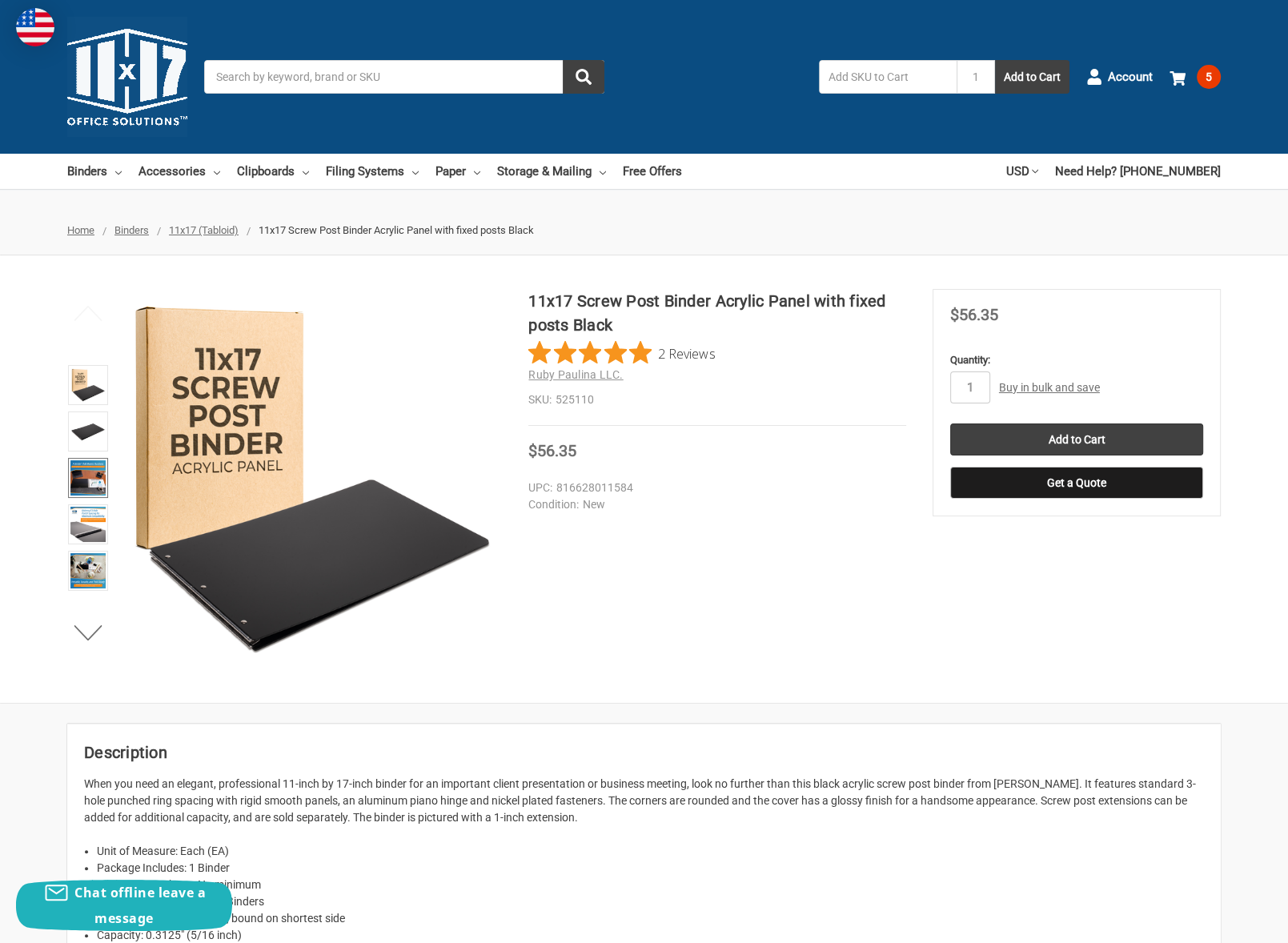
click at [87, 479] on img at bounding box center [88, 478] width 35 height 35
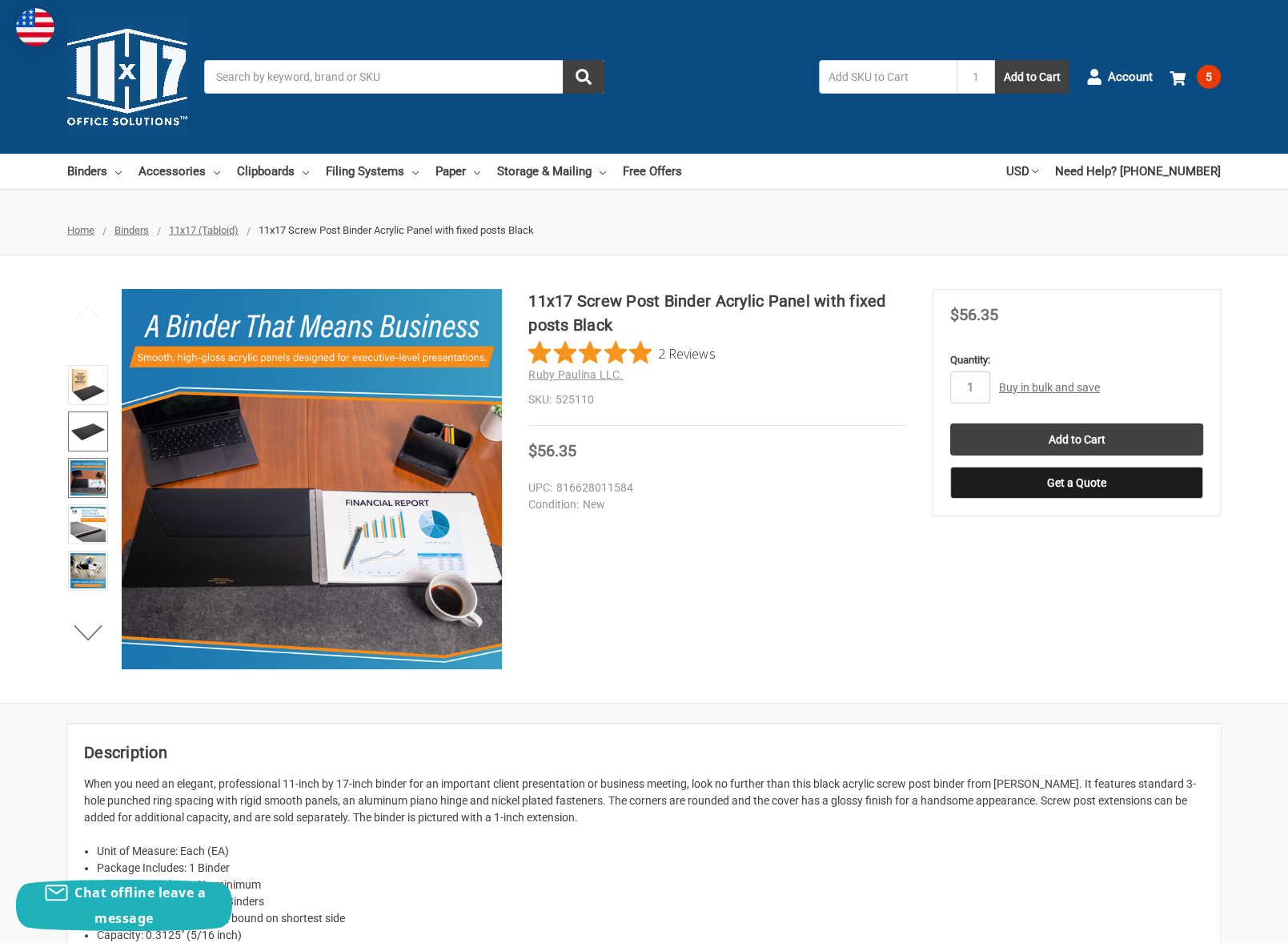
click at [84, 435] on img at bounding box center [88, 432] width 35 height 35
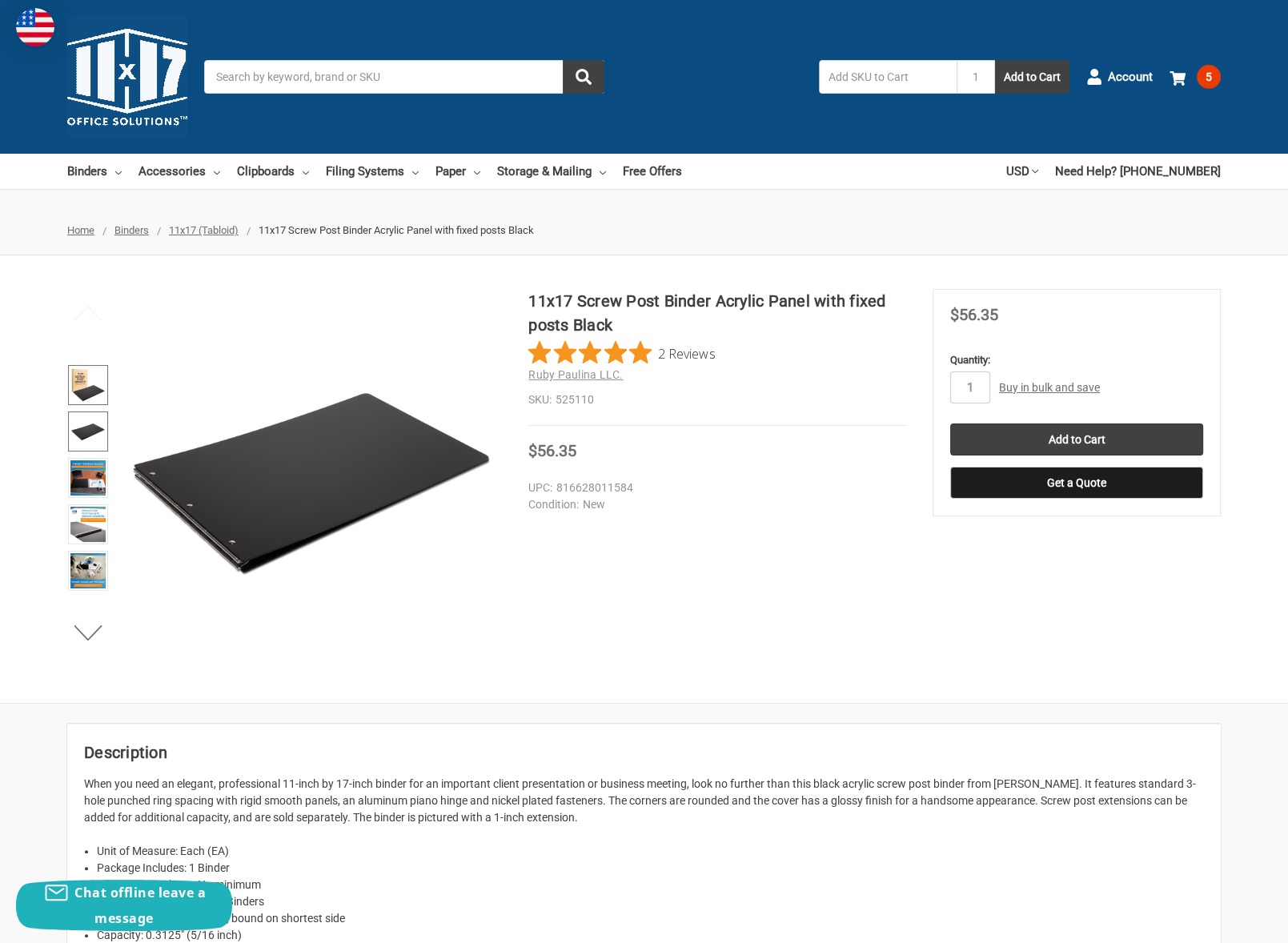
click at [77, 378] on img at bounding box center [88, 385] width 35 height 35
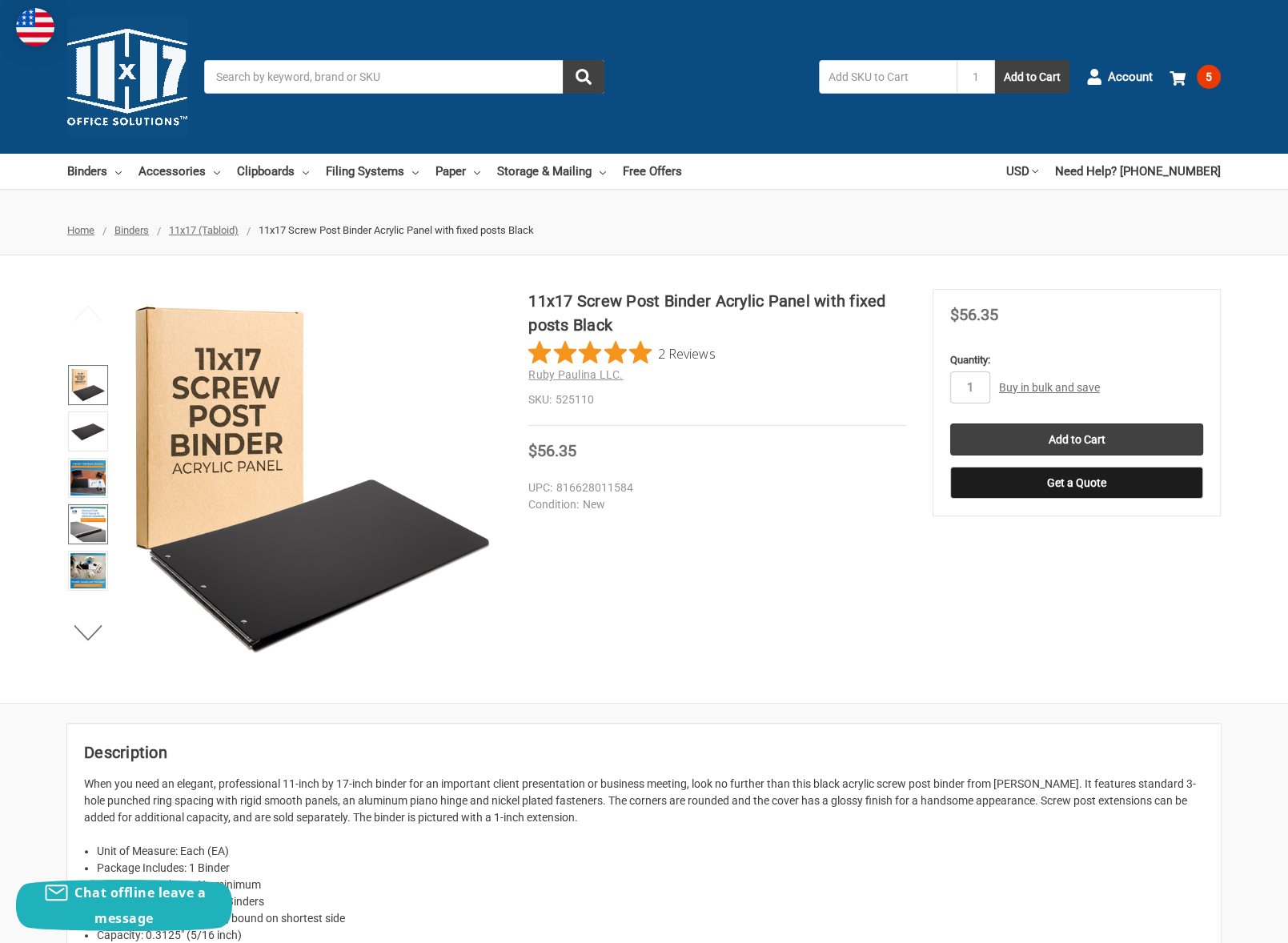
click at [86, 524] on img at bounding box center [88, 524] width 35 height 35
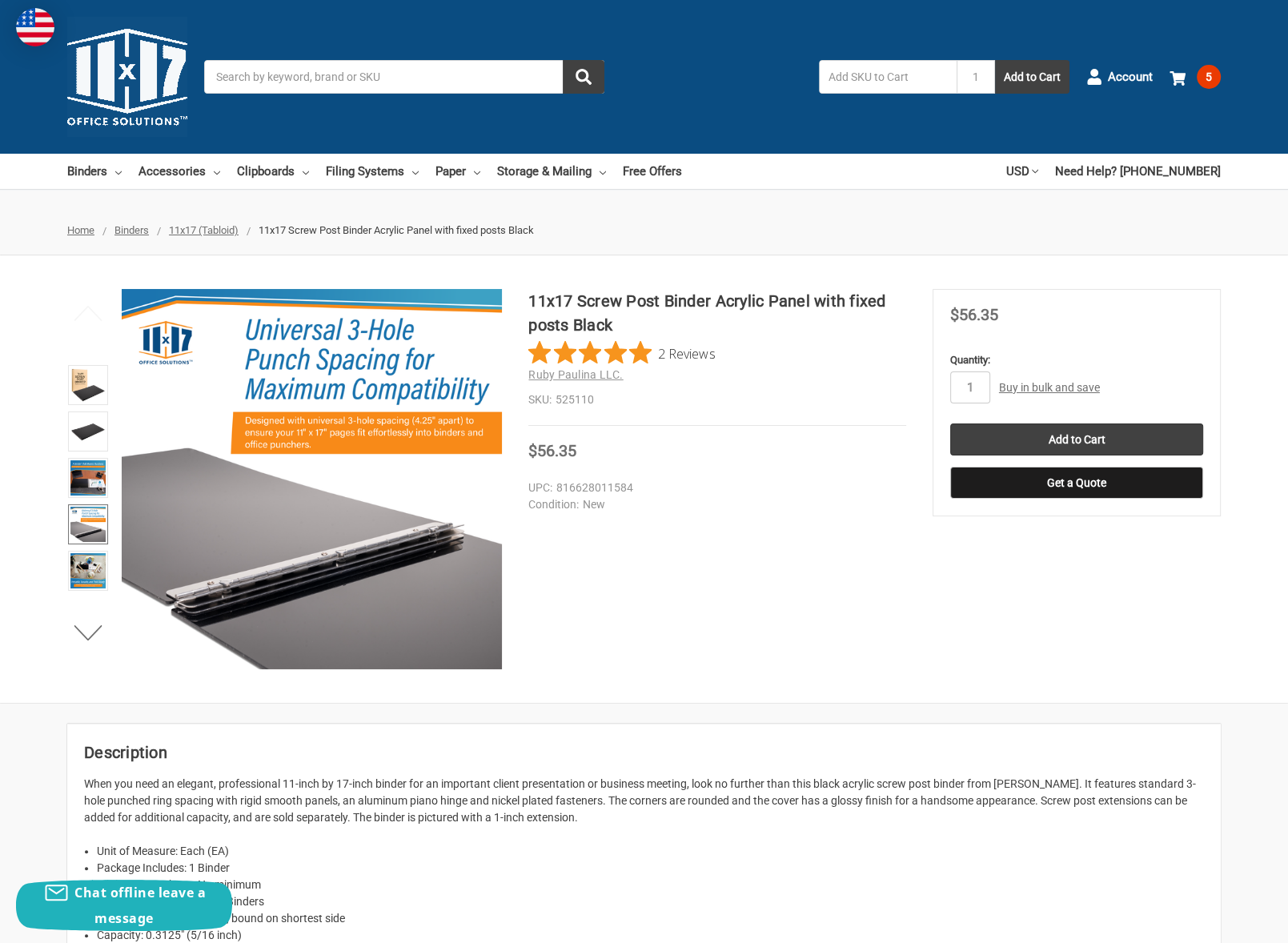
click at [256, 574] on img at bounding box center [312, 479] width 380 height 380
click at [761, 621] on div "11x17 Screw Post Binder Acrylic Panel with fixed posts Black 2 Reviews Ruby Pau…" at bounding box center [644, 479] width 1288 height 380
click at [1086, 437] on input "Add to Cart" at bounding box center [1076, 439] width 253 height 32
